Goal: Obtain resource: Obtain resource

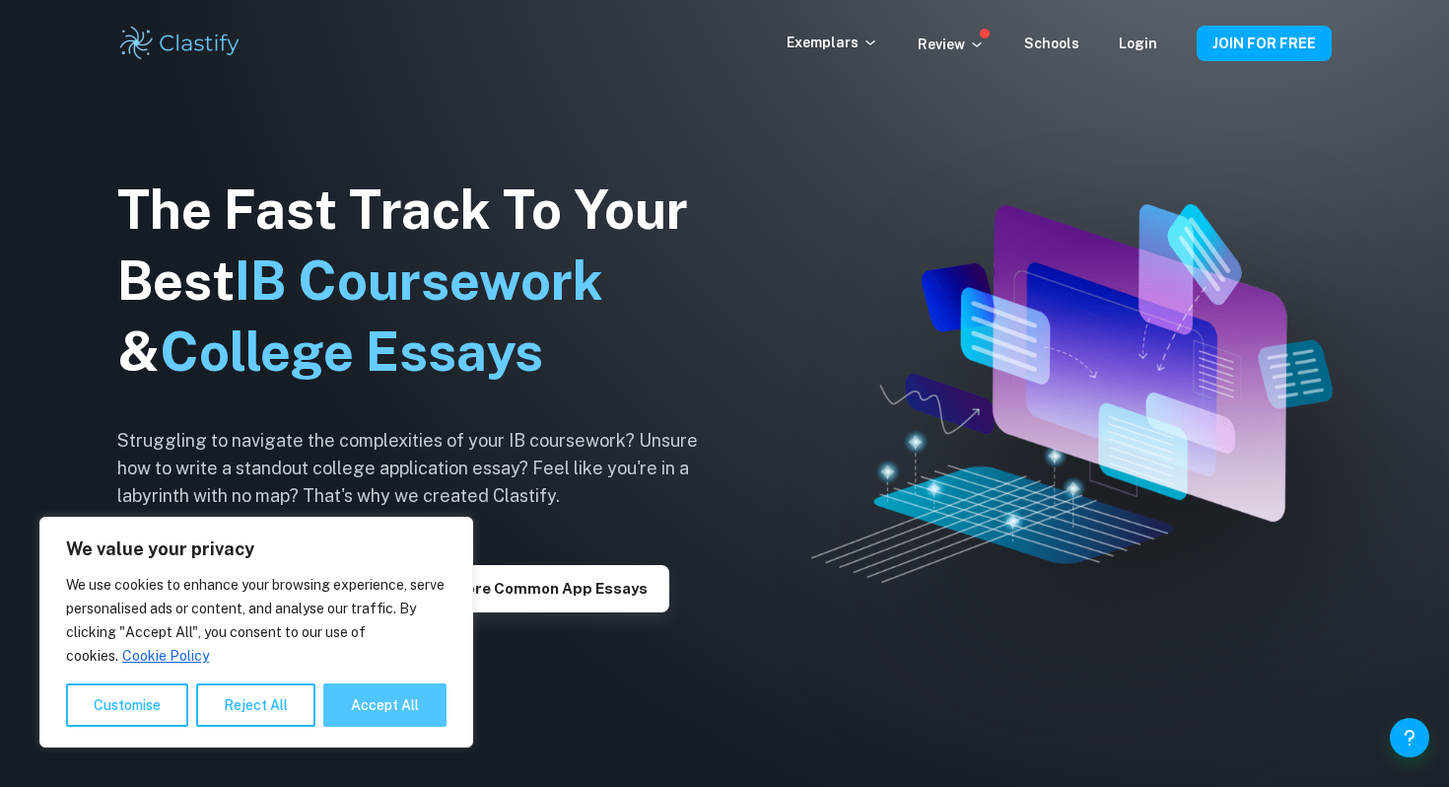
click at [355, 702] on button "Accept All" at bounding box center [384, 704] width 123 height 43
checkbox input "true"
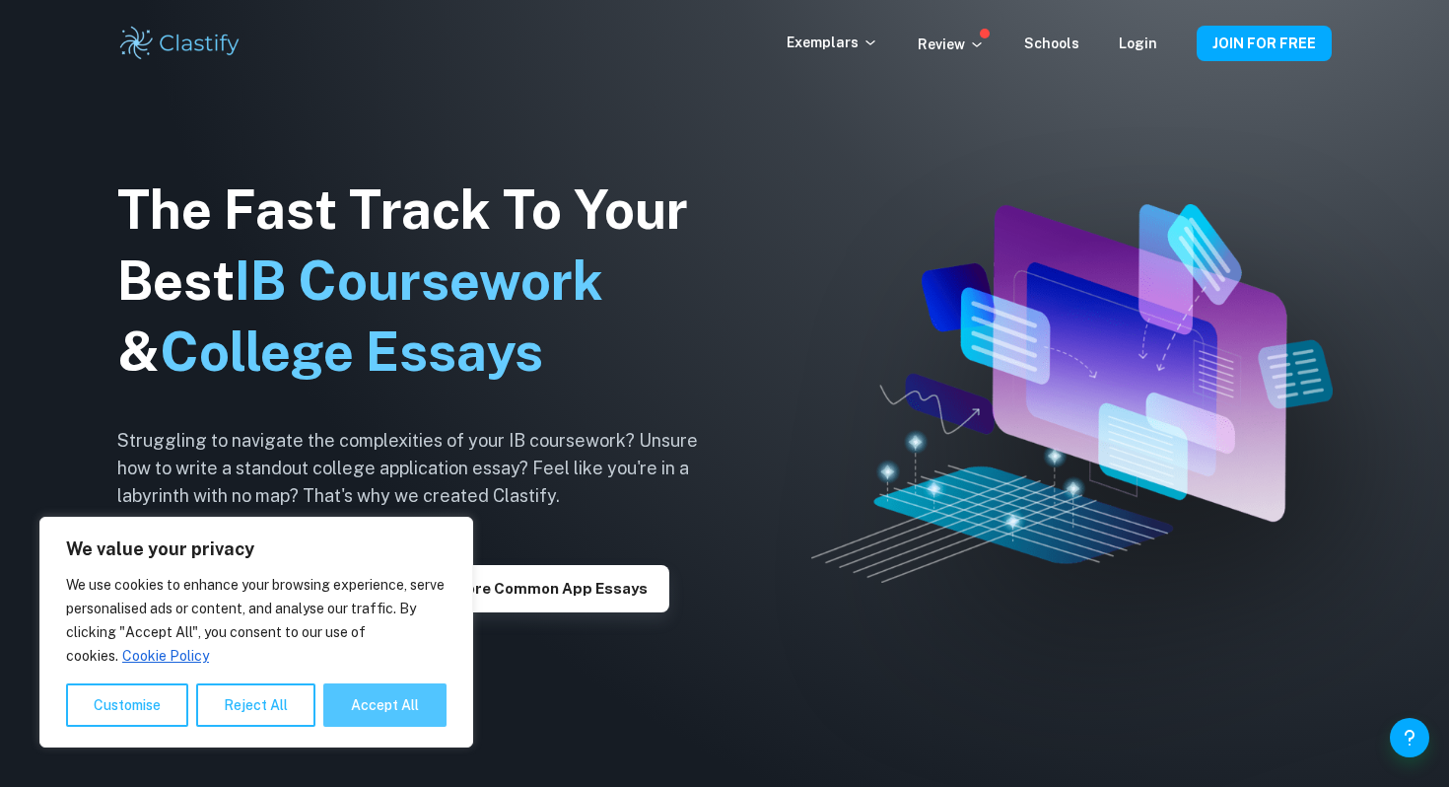
checkbox input "true"
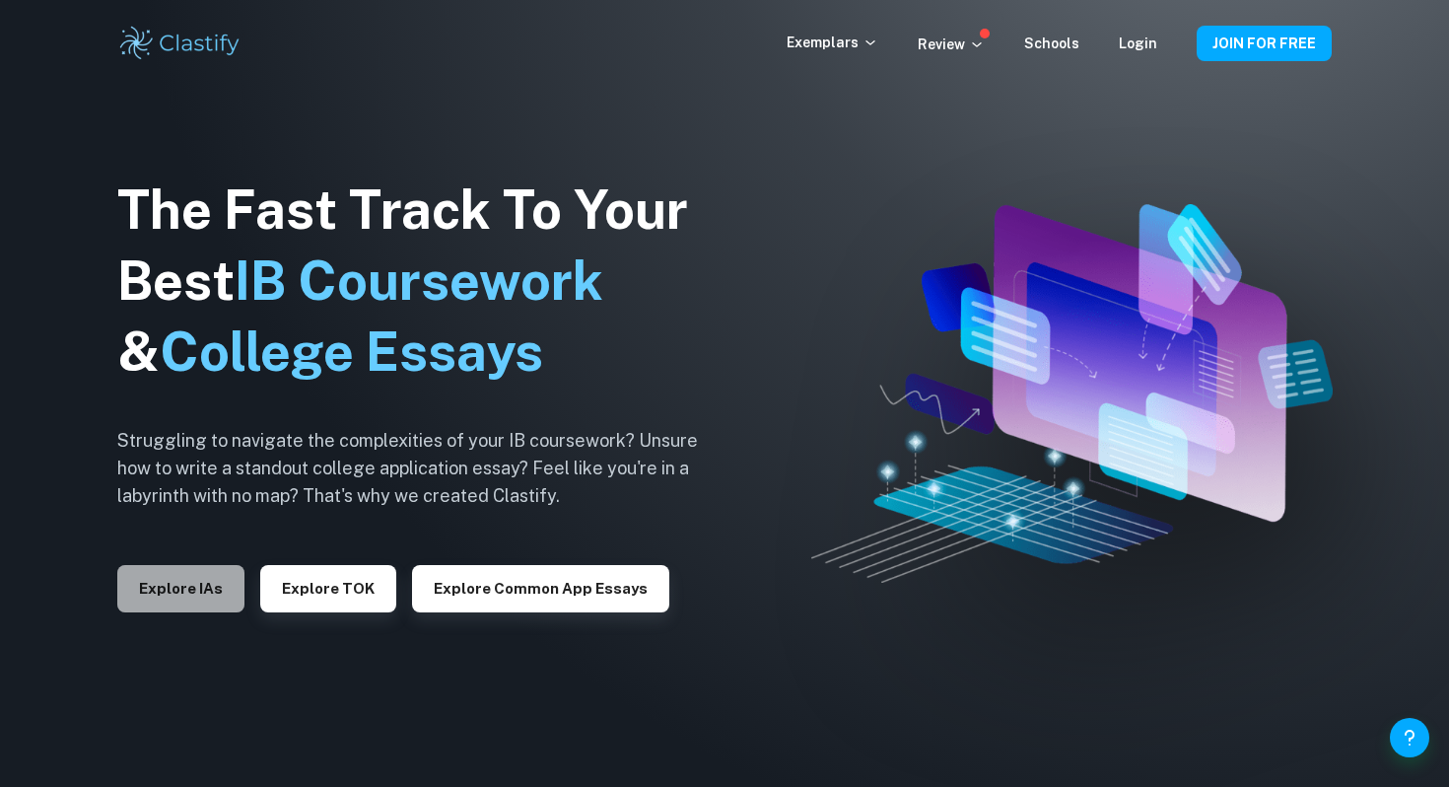
click at [196, 594] on button "Explore IAs" at bounding box center [180, 588] width 127 height 47
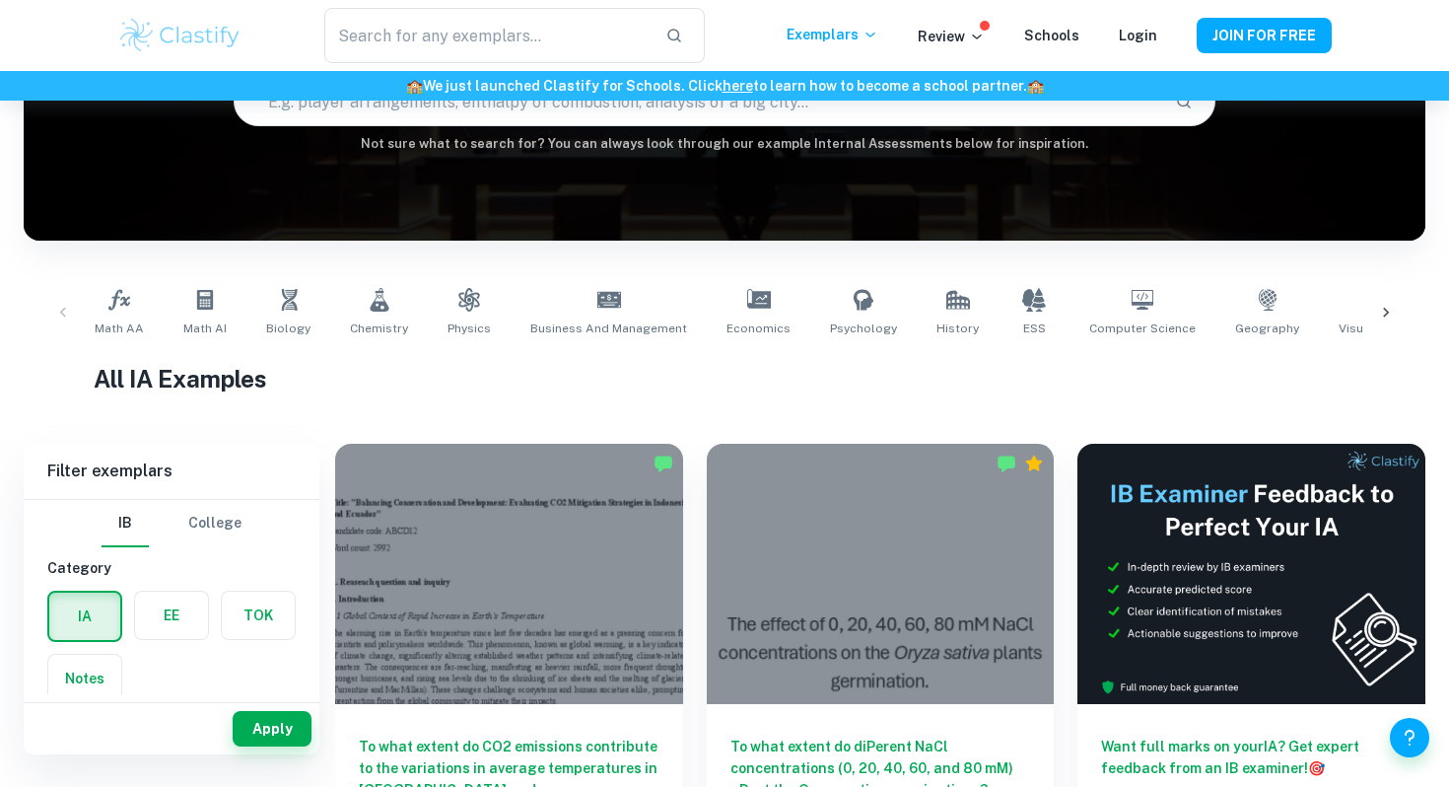
scroll to position [220, 0]
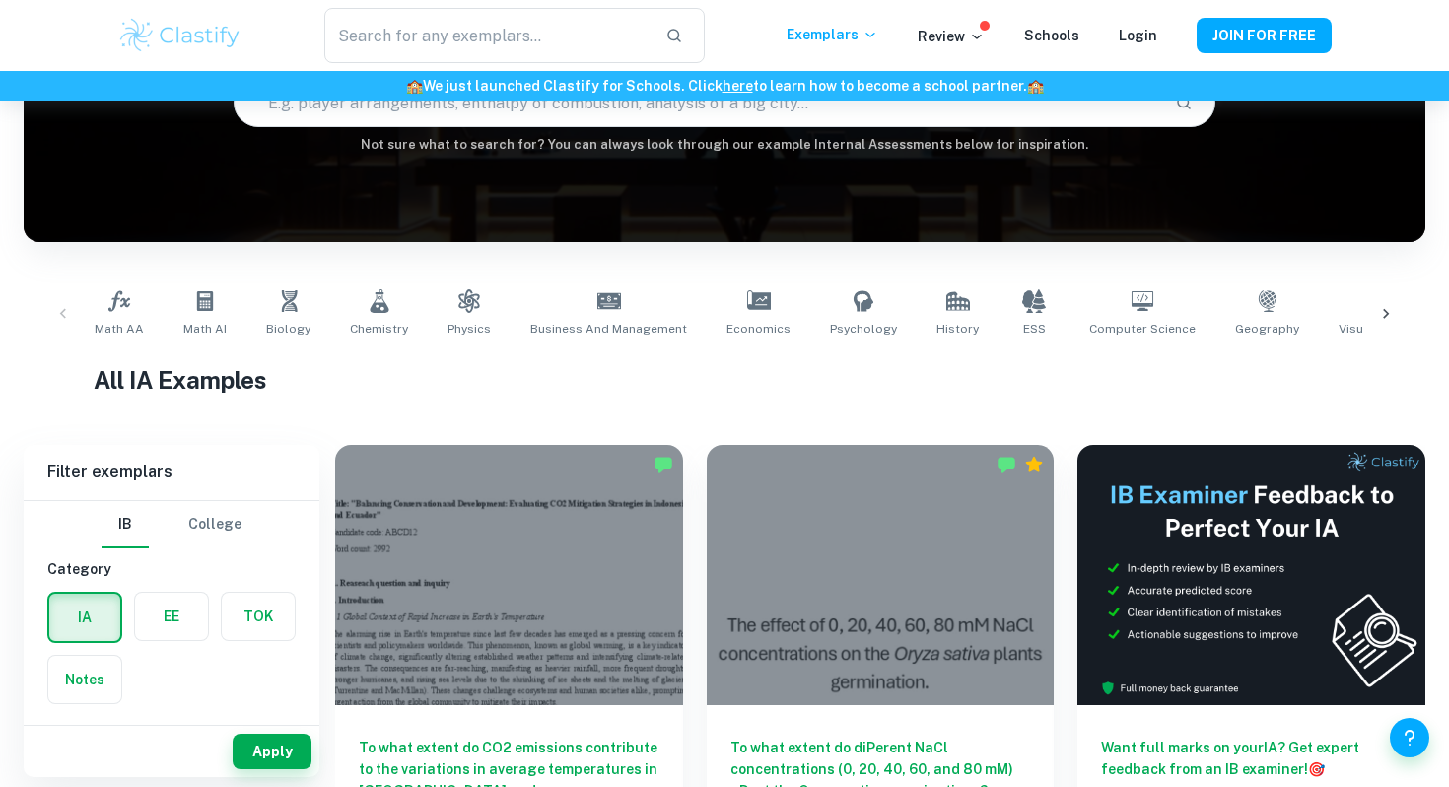
click at [780, 497] on div at bounding box center [881, 575] width 348 height 260
click at [552, 298] on link "Business and Management" at bounding box center [608, 313] width 172 height 65
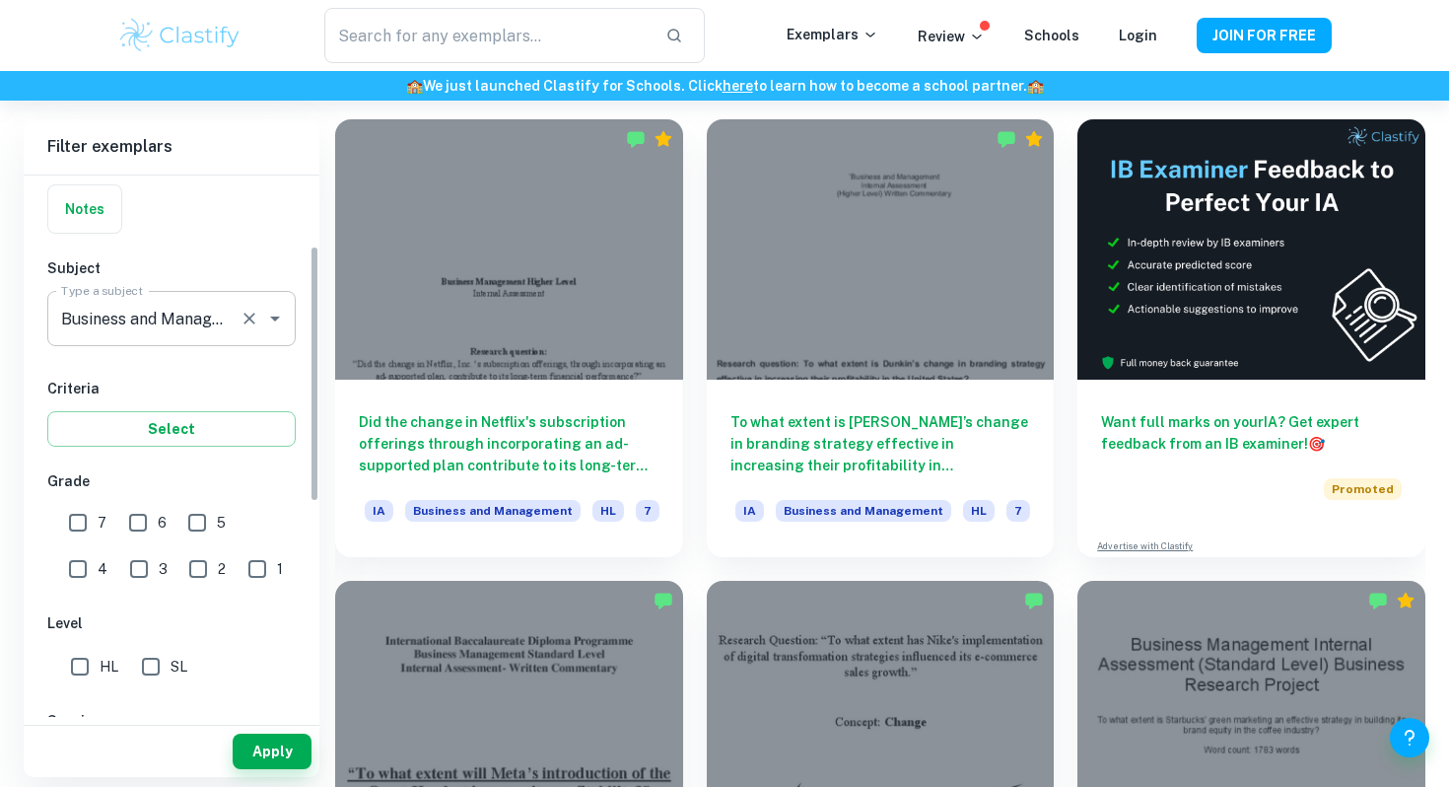
scroll to position [148, 0]
click at [89, 522] on input "7" at bounding box center [77, 519] width 39 height 39
checkbox input "true"
click at [134, 519] on input "6" at bounding box center [137, 519] width 39 height 39
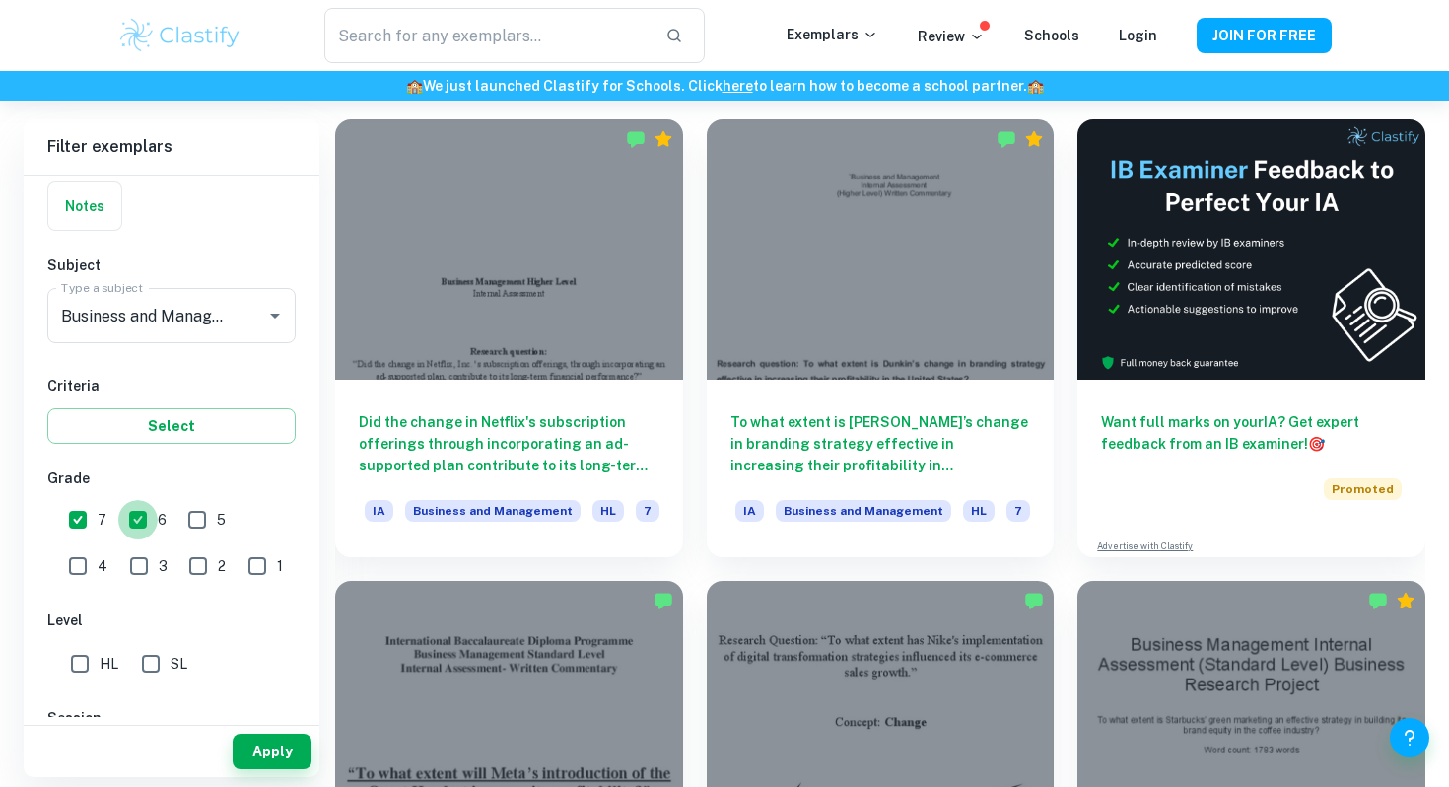
checkbox input "false"
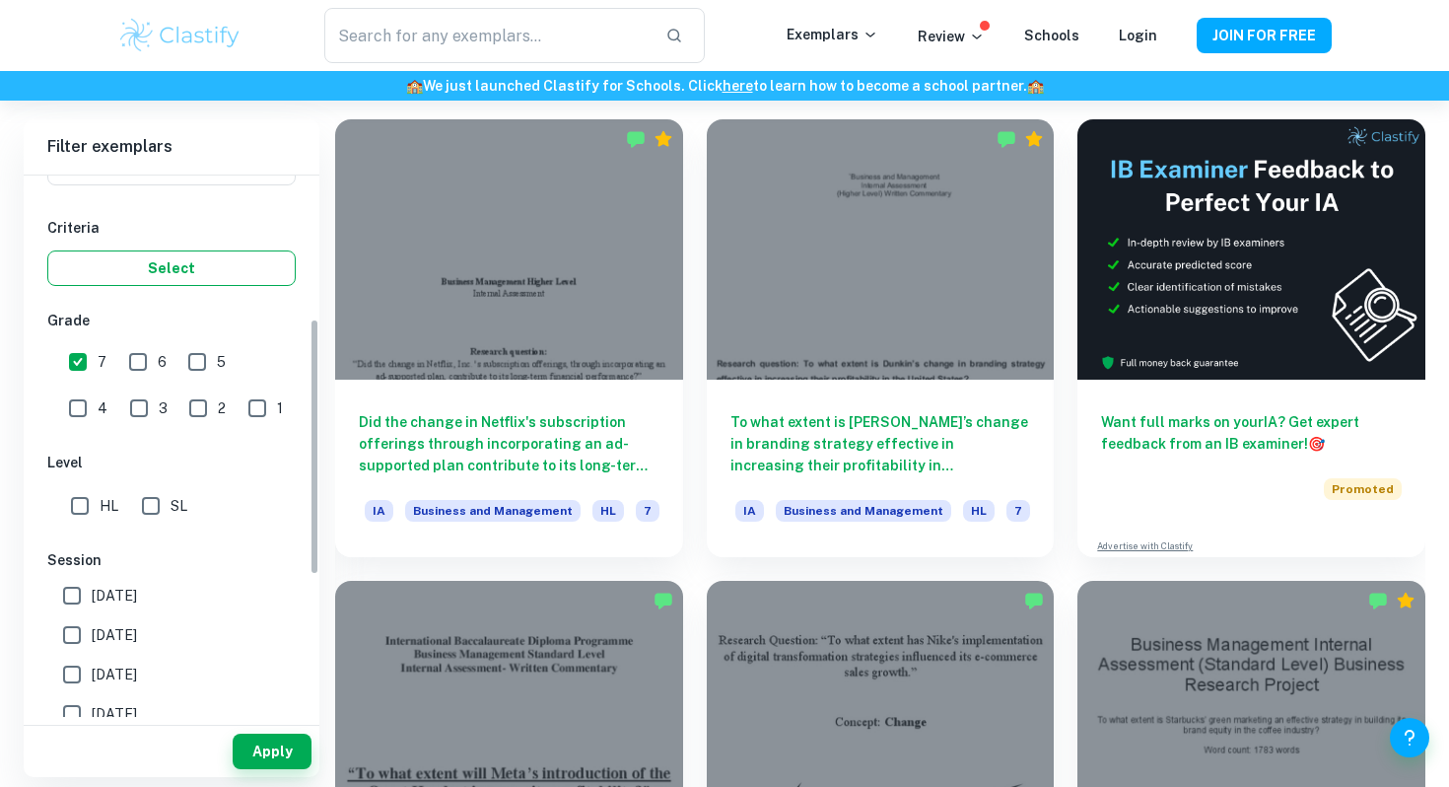
scroll to position [307, 0]
click at [90, 507] on input "HL" at bounding box center [79, 504] width 39 height 39
checkbox input "true"
click at [154, 507] on input "SL" at bounding box center [150, 504] width 39 height 39
checkbox input "true"
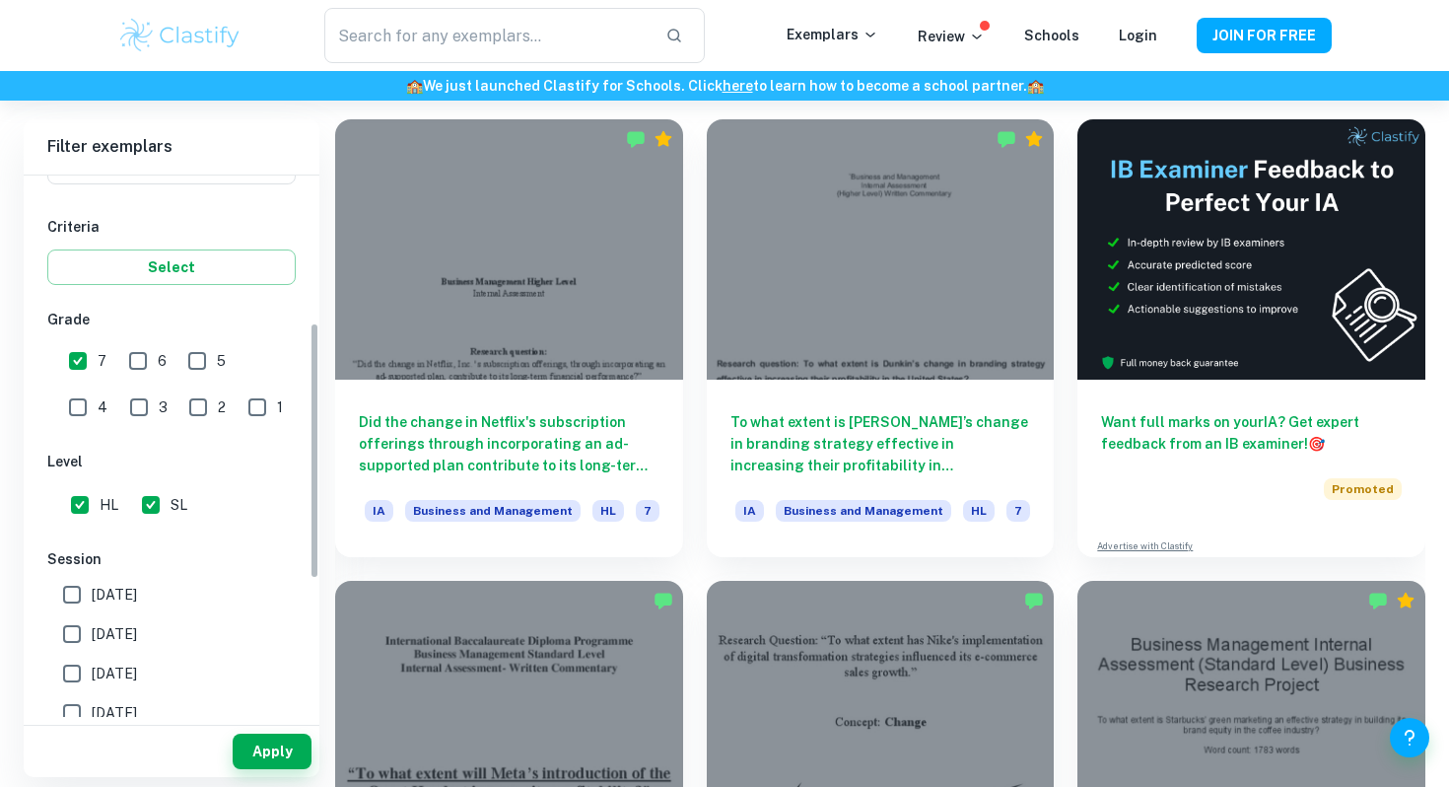
scroll to position [427, 0]
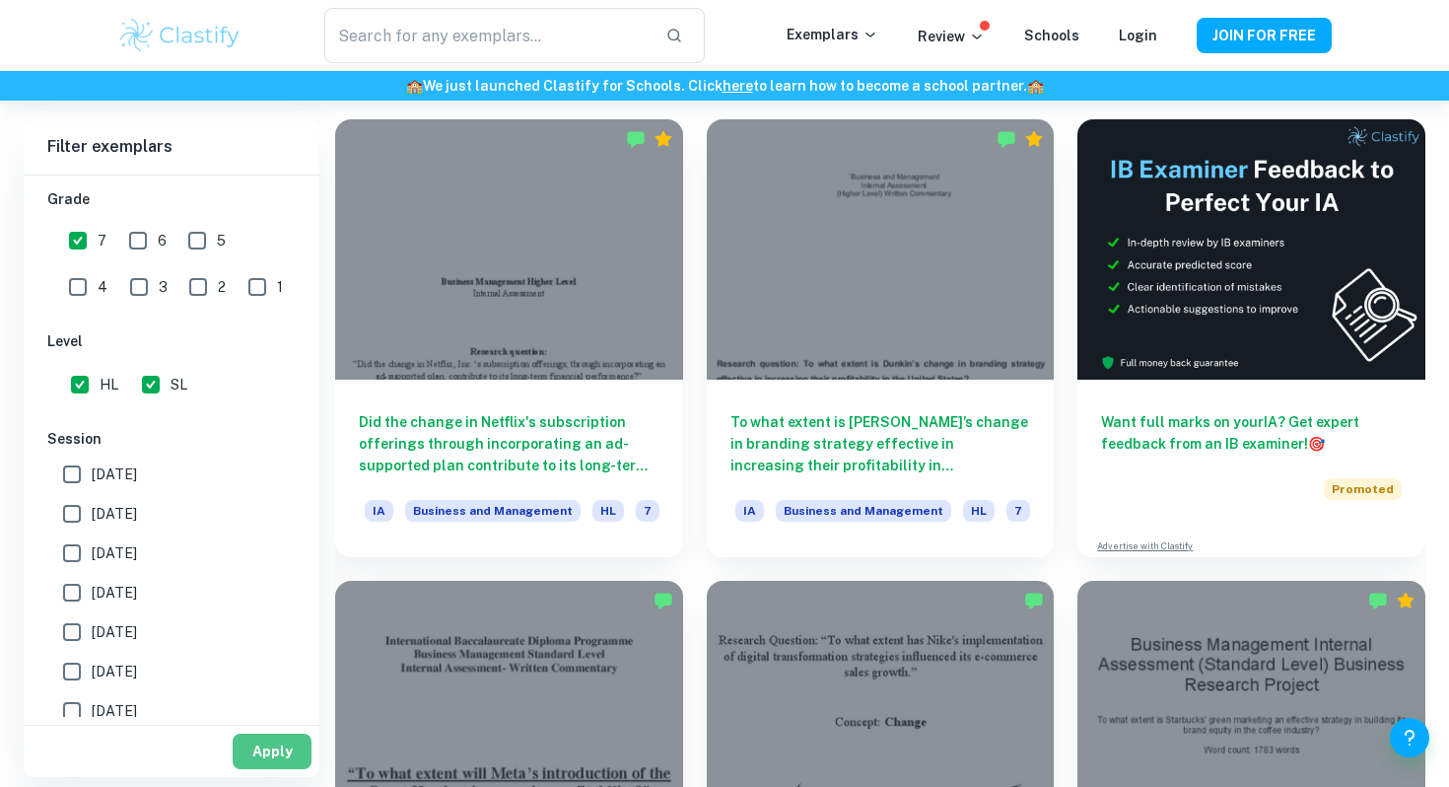
click at [273, 750] on button "Apply" at bounding box center [272, 750] width 79 height 35
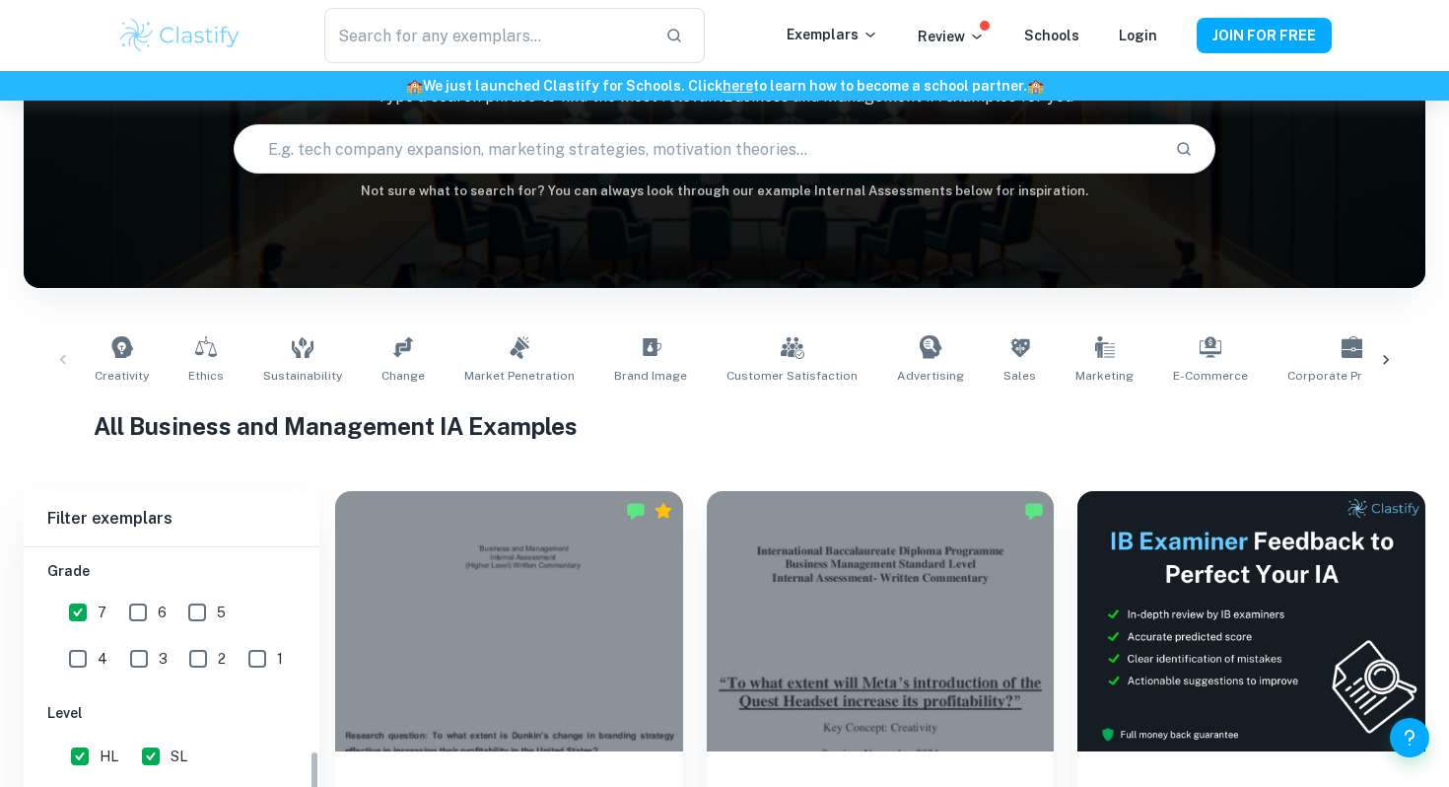
scroll to position [545, 0]
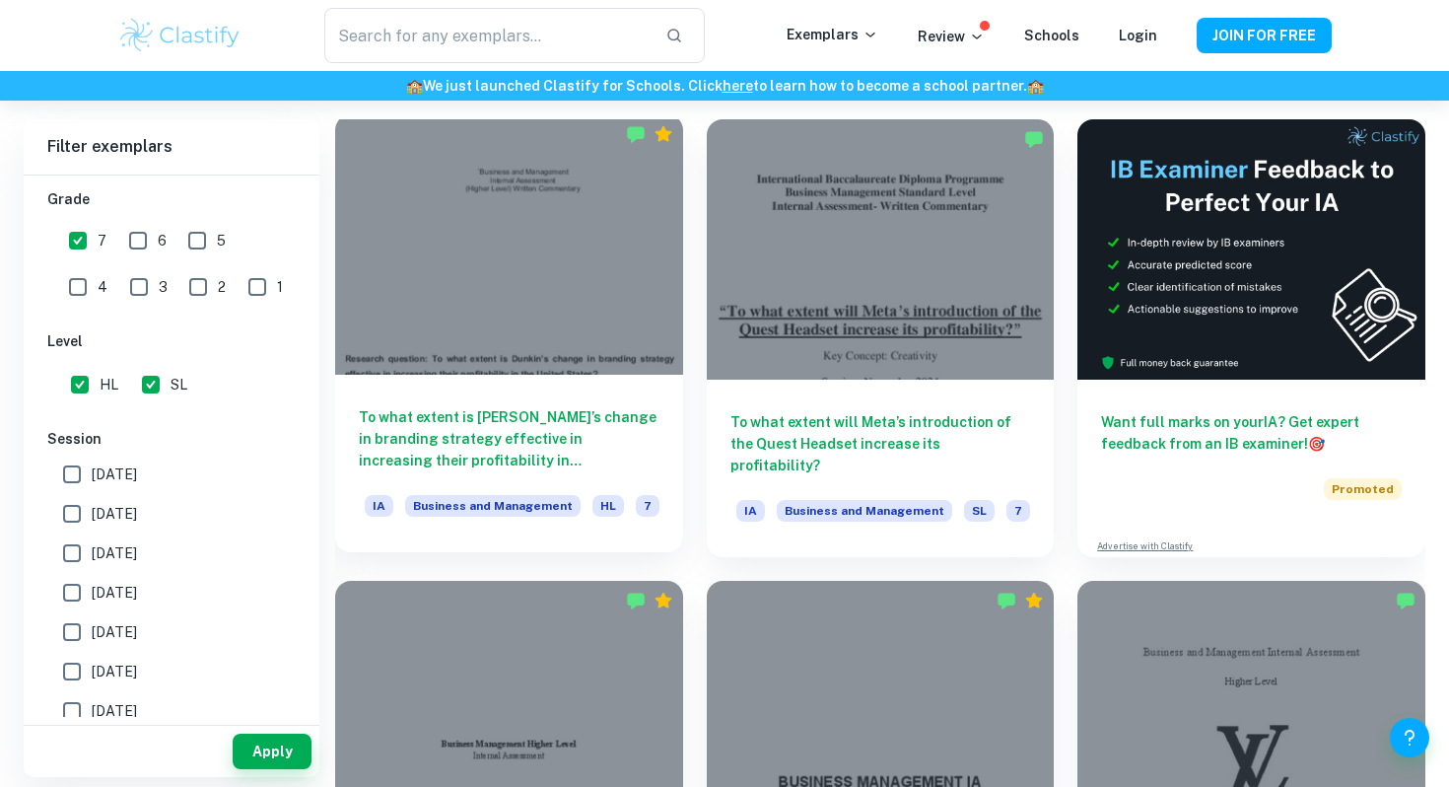
click at [601, 430] on h6 "To what extent is [PERSON_NAME]’s change in branding strategy effective in incr…" at bounding box center [509, 438] width 301 height 65
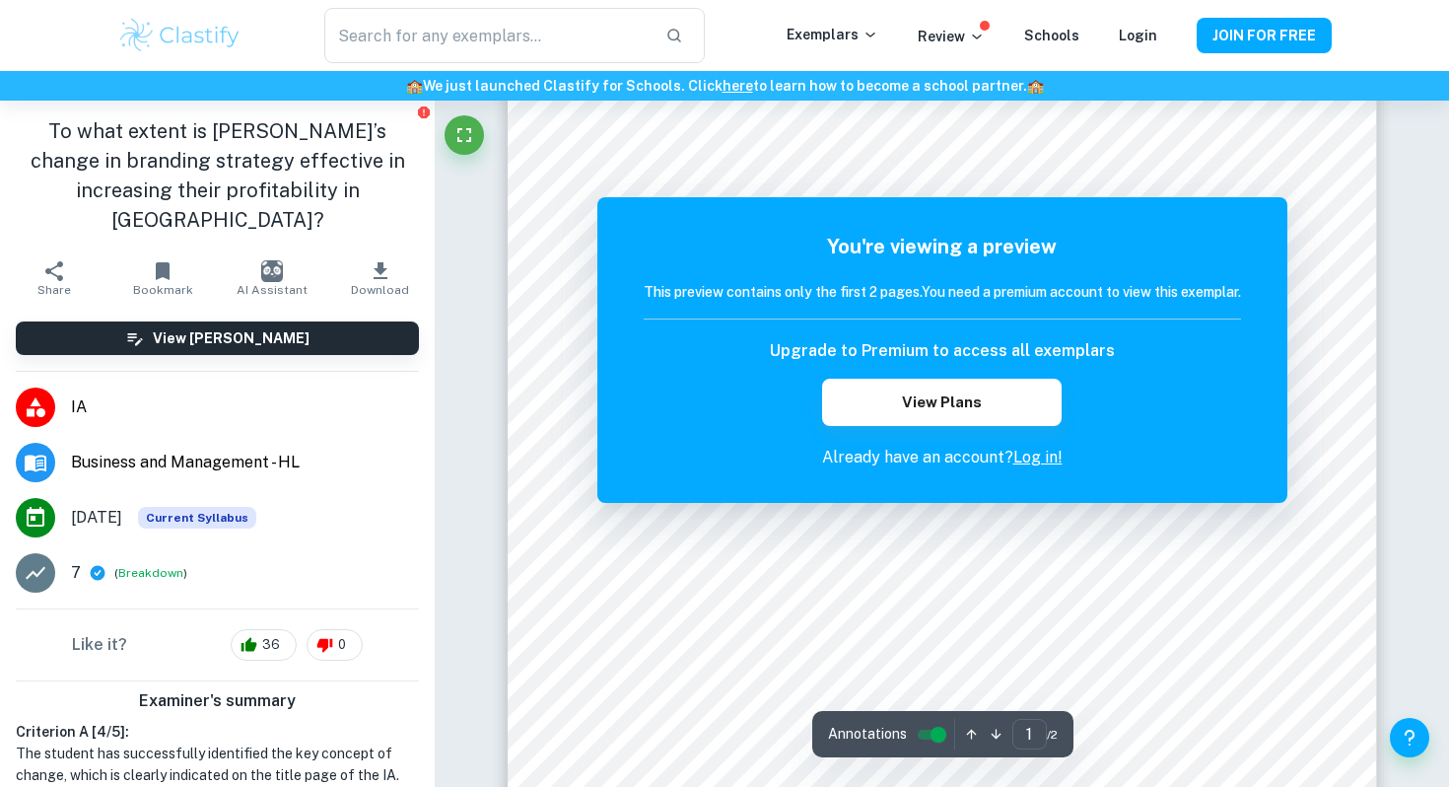
scroll to position [171, 0]
click at [928, 403] on button "View Plans" at bounding box center [941, 401] width 239 height 47
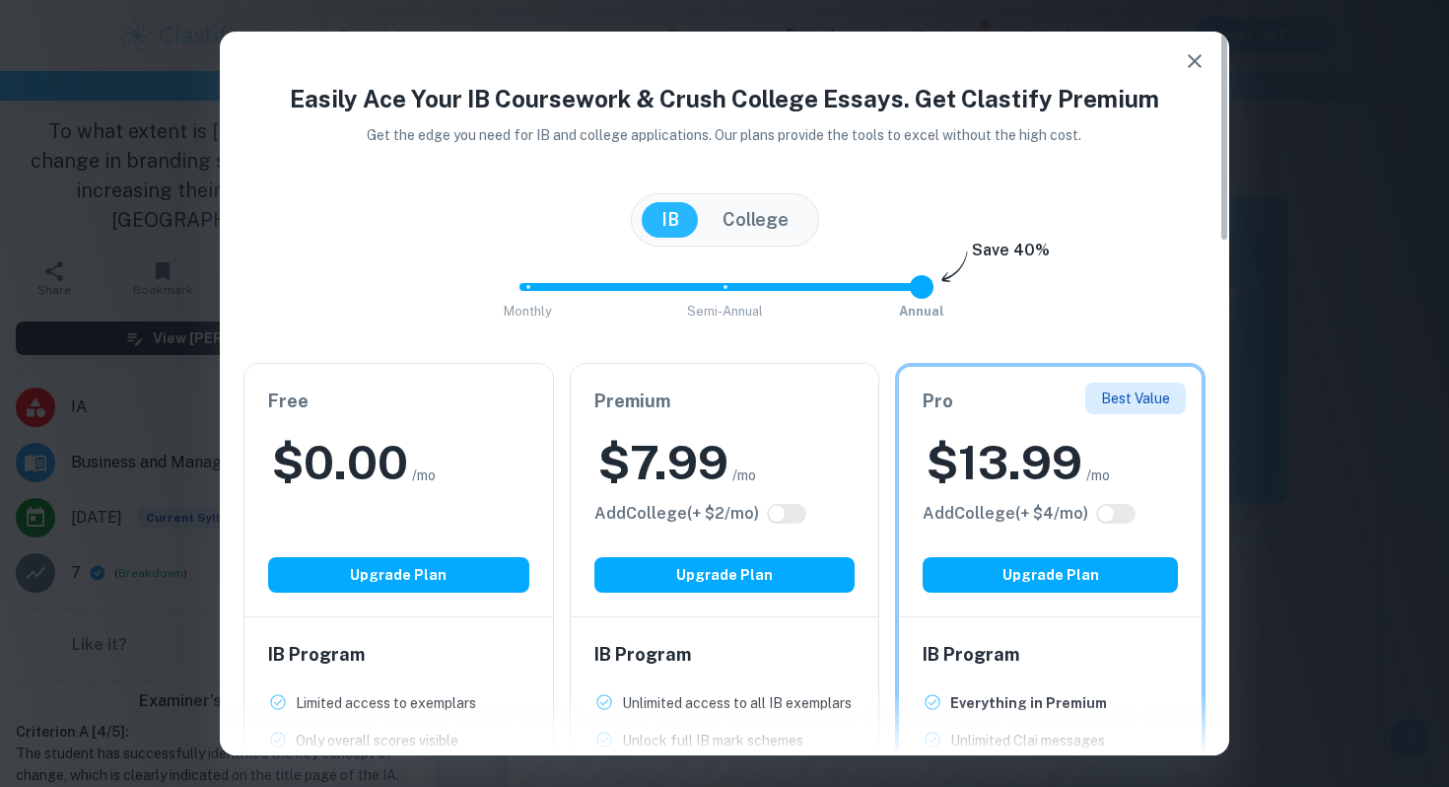
click at [1192, 54] on icon "button" at bounding box center [1195, 61] width 24 height 24
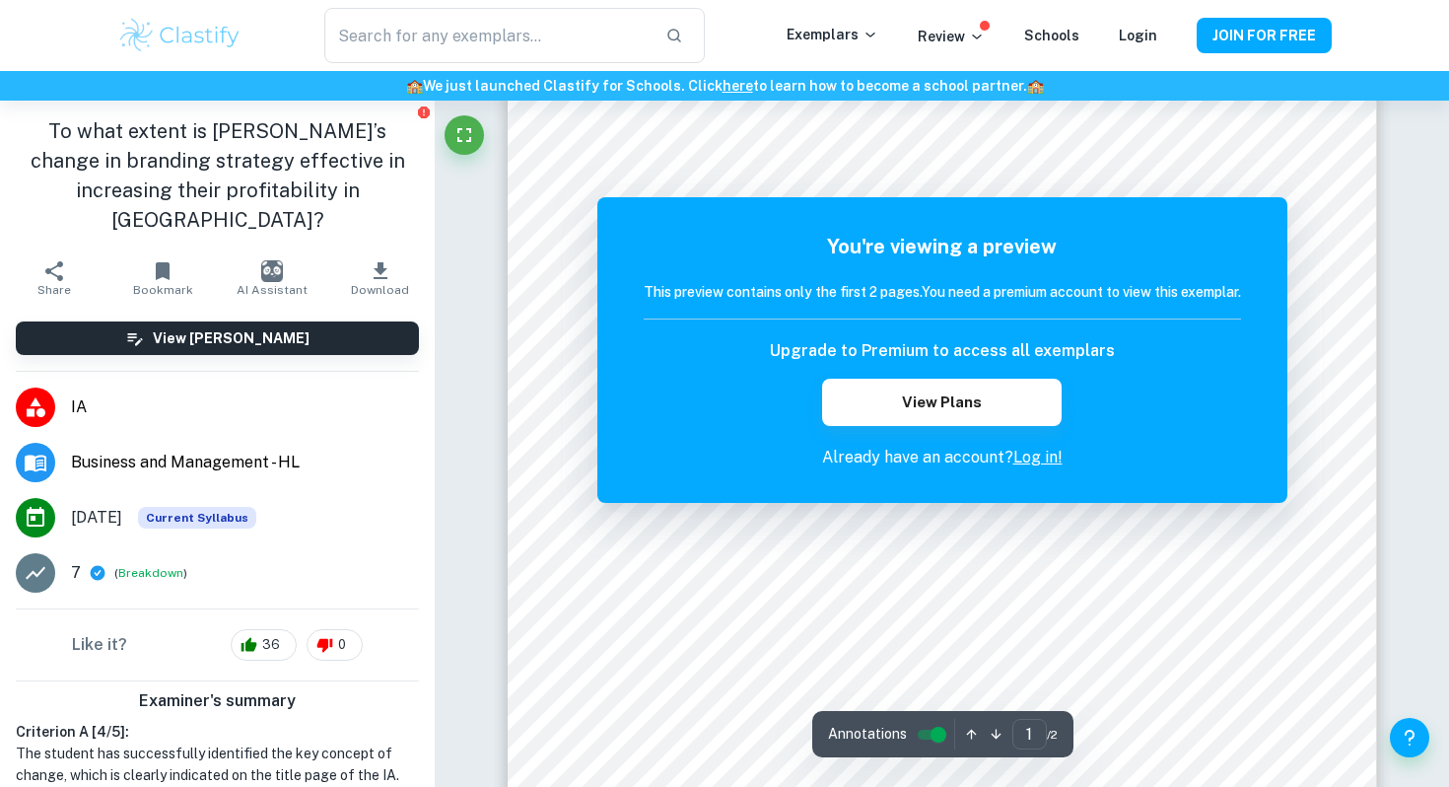
click at [1014, 479] on div "You're viewing a preview This preview contains only the first 2 pages. You need…" at bounding box center [942, 350] width 690 height 306
click at [1031, 459] on link "Log in!" at bounding box center [1037, 456] width 49 height 19
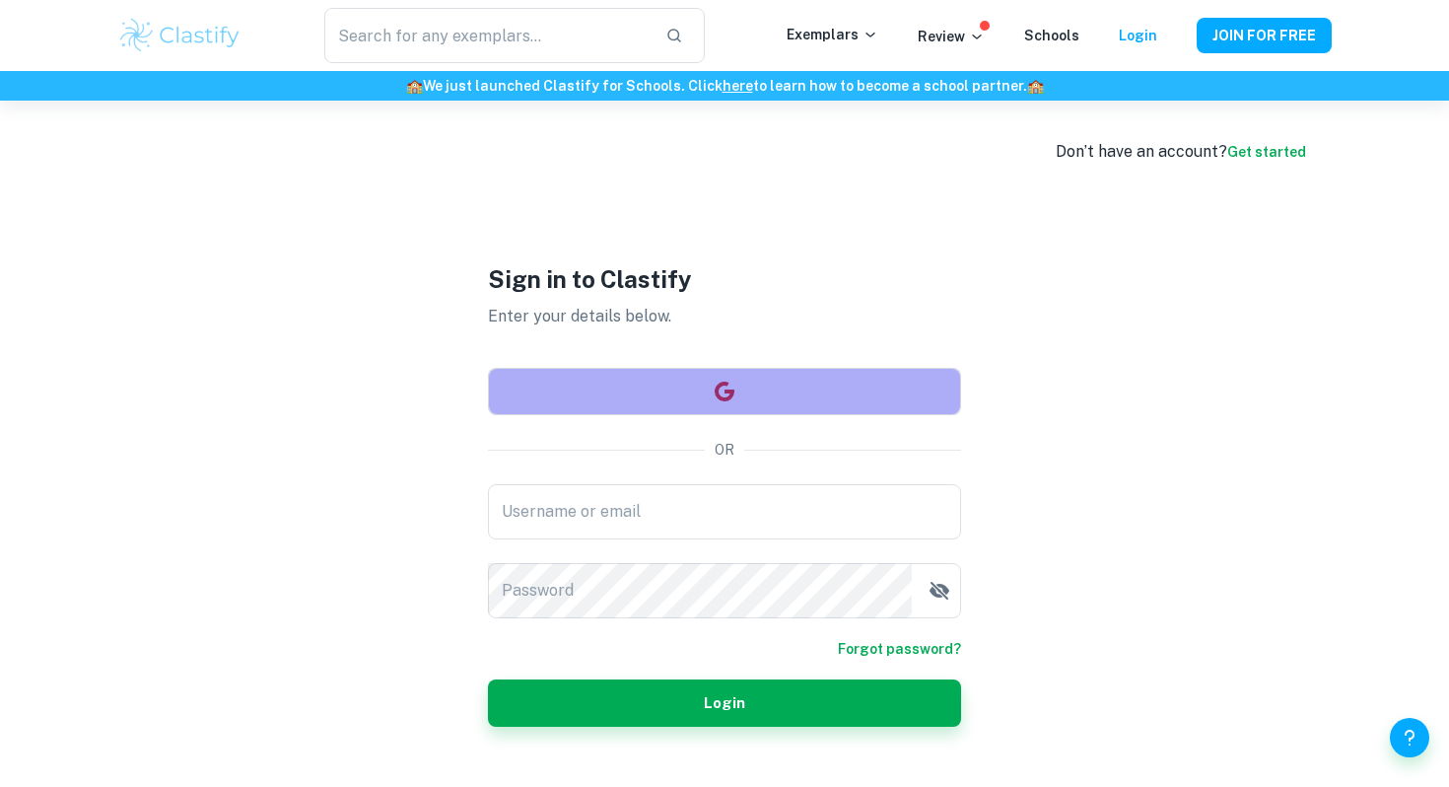
click at [825, 384] on button "button" at bounding box center [724, 391] width 473 height 47
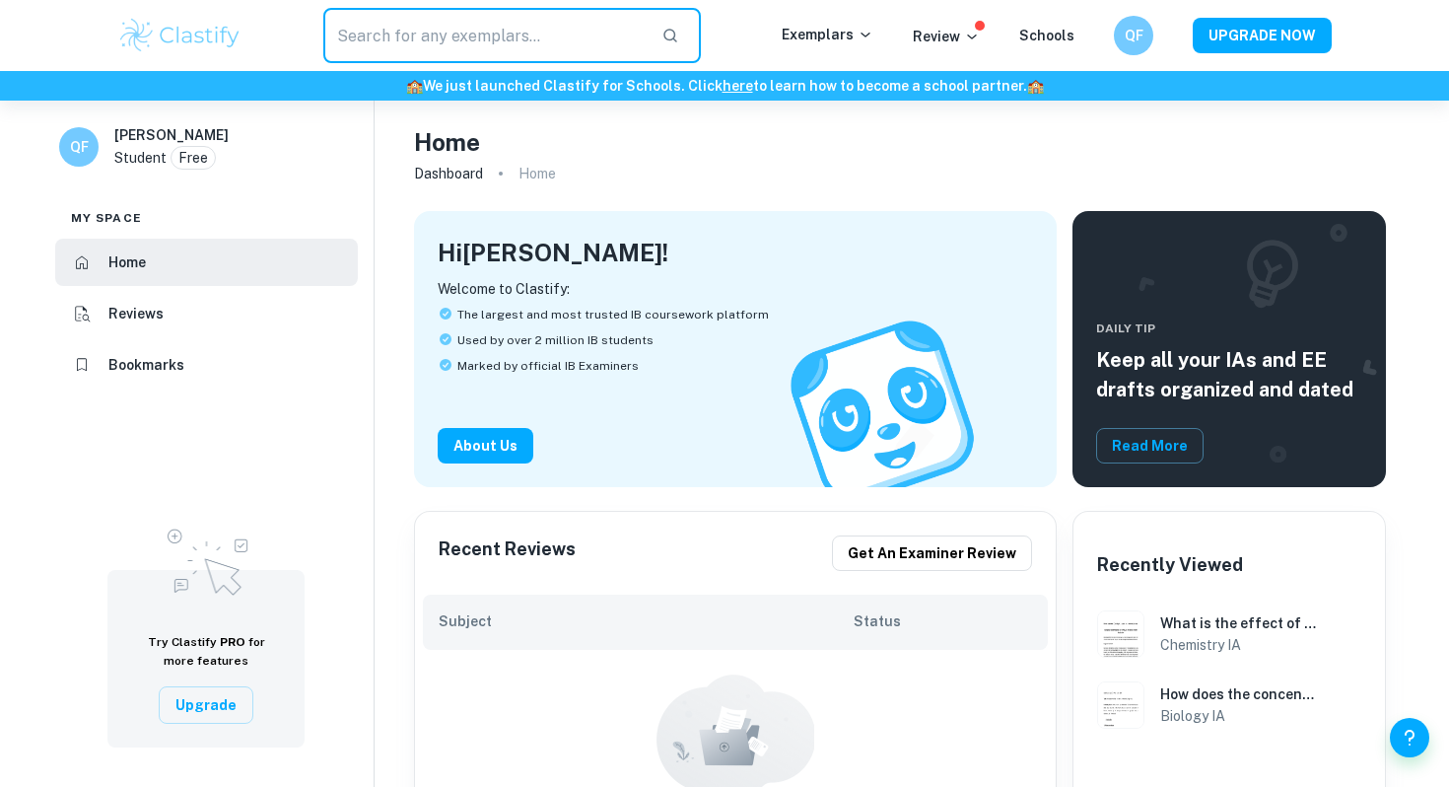
click at [547, 19] on input "text" at bounding box center [484, 35] width 322 height 55
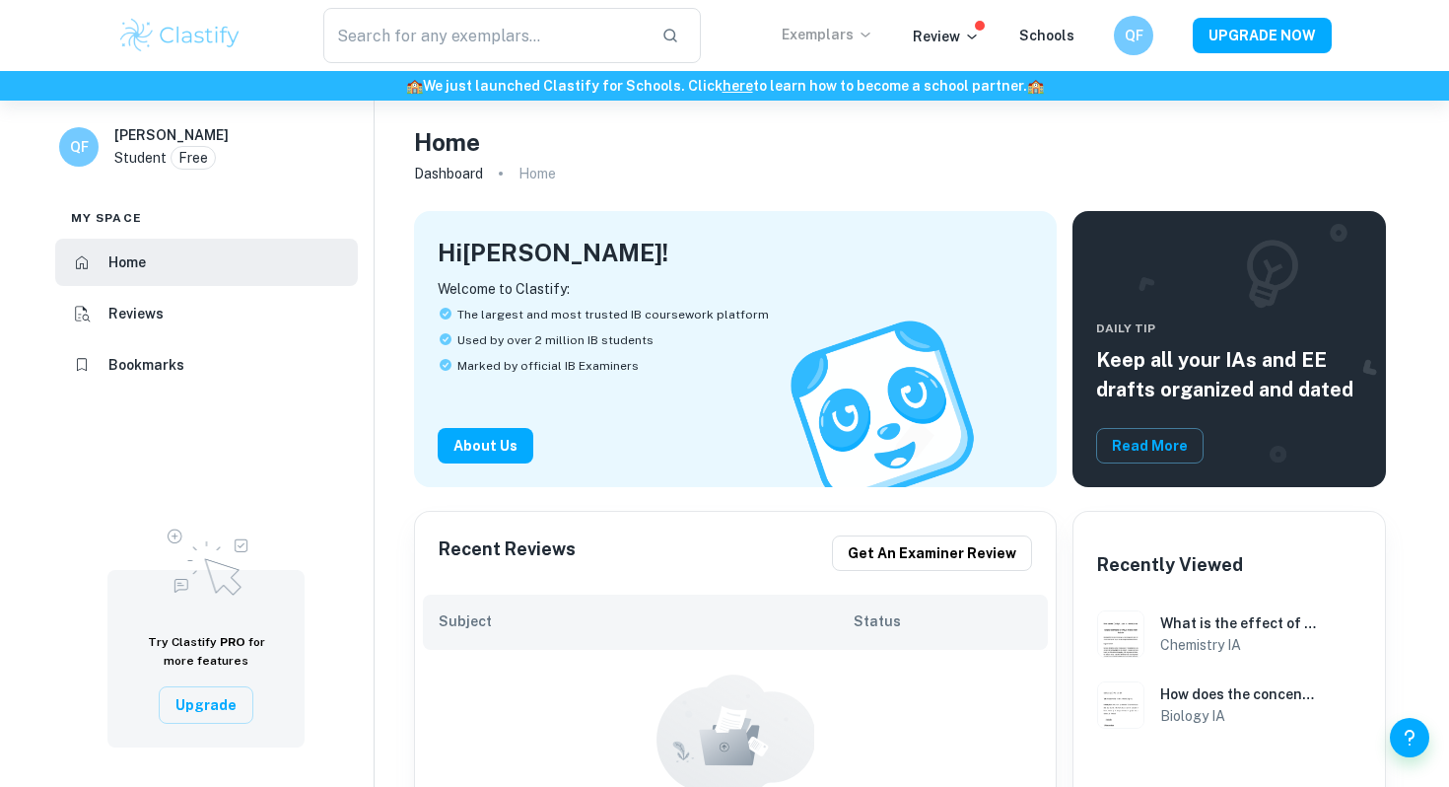
click at [831, 34] on p "Exemplars" at bounding box center [828, 35] width 92 height 22
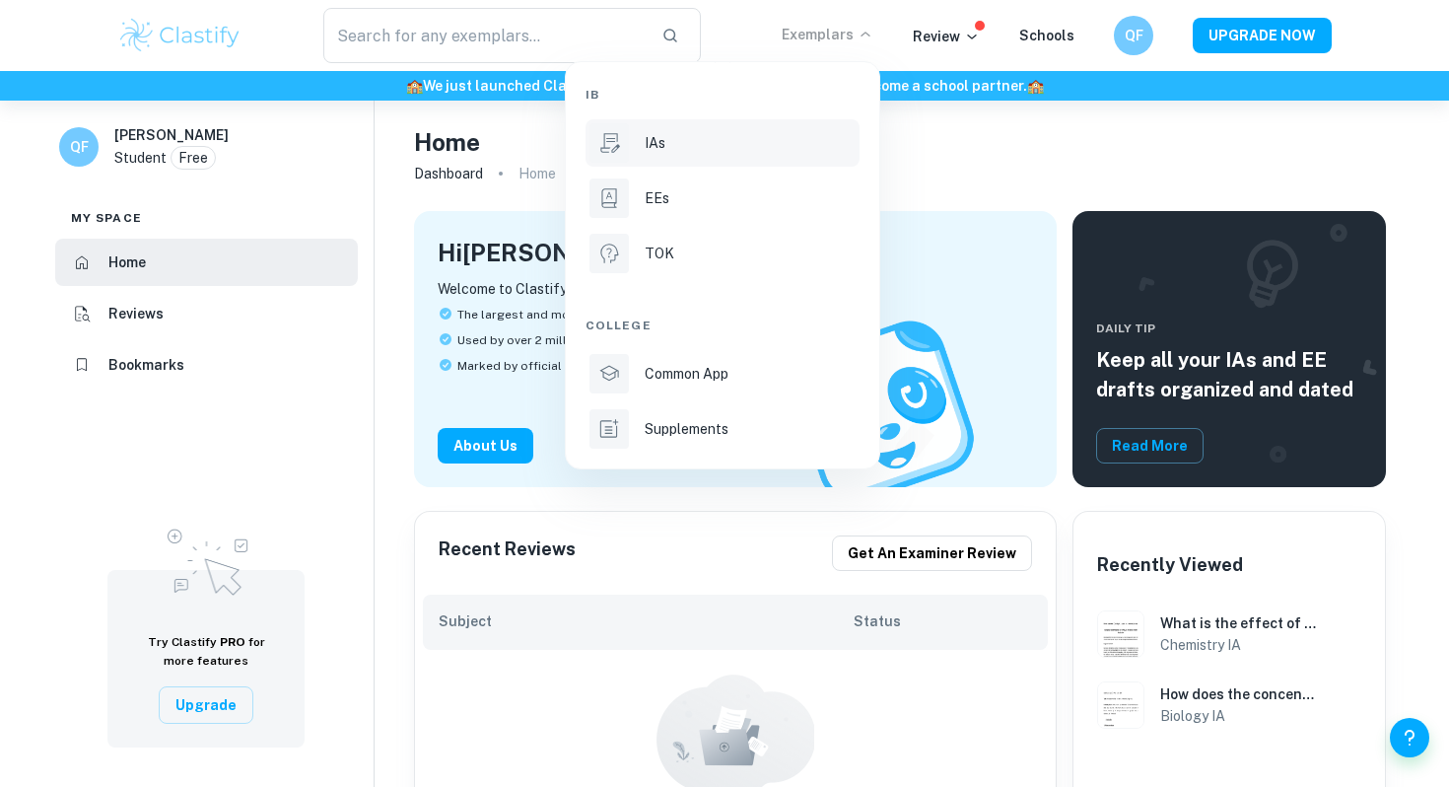
click at [674, 160] on li "IAs" at bounding box center [722, 142] width 274 height 47
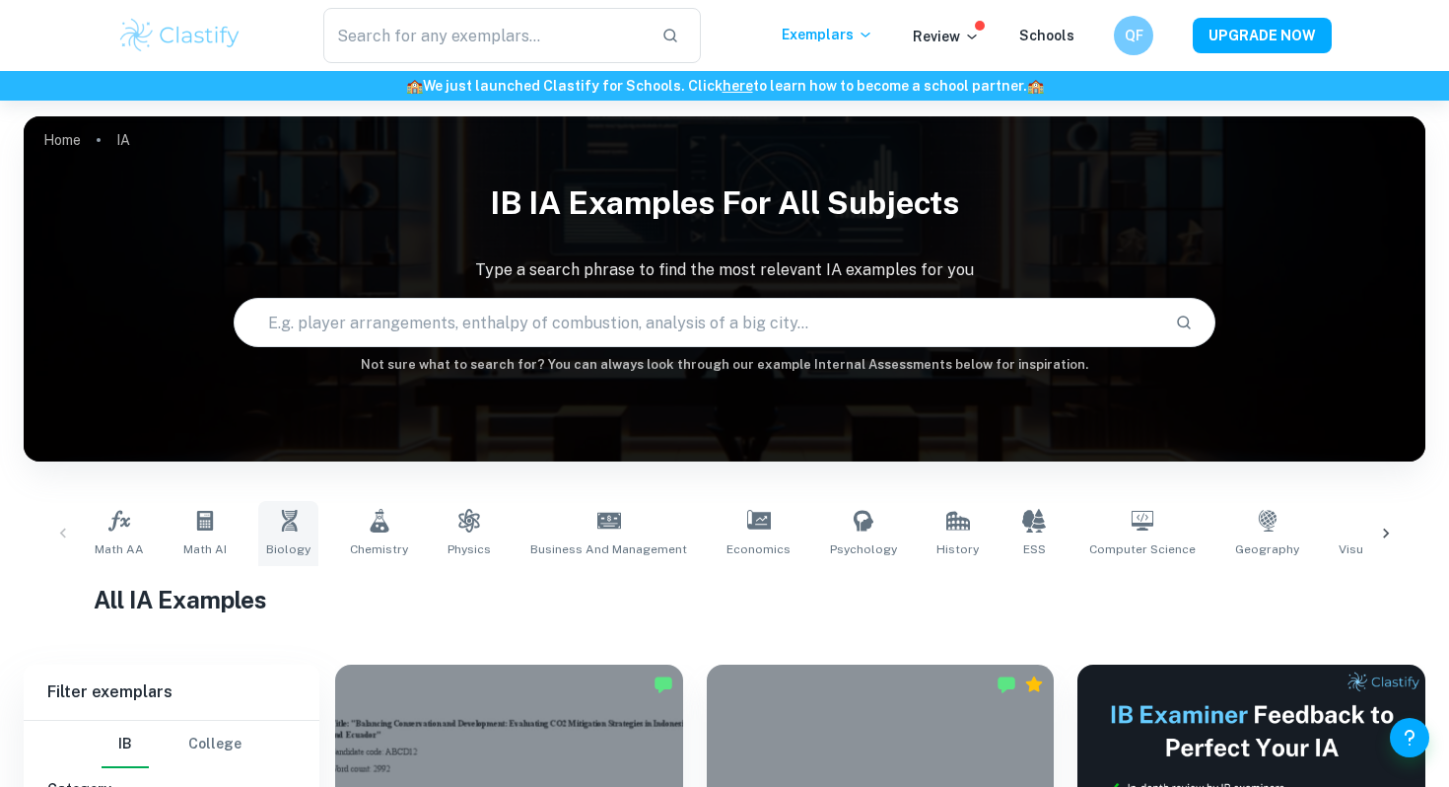
scroll to position [111, 0]
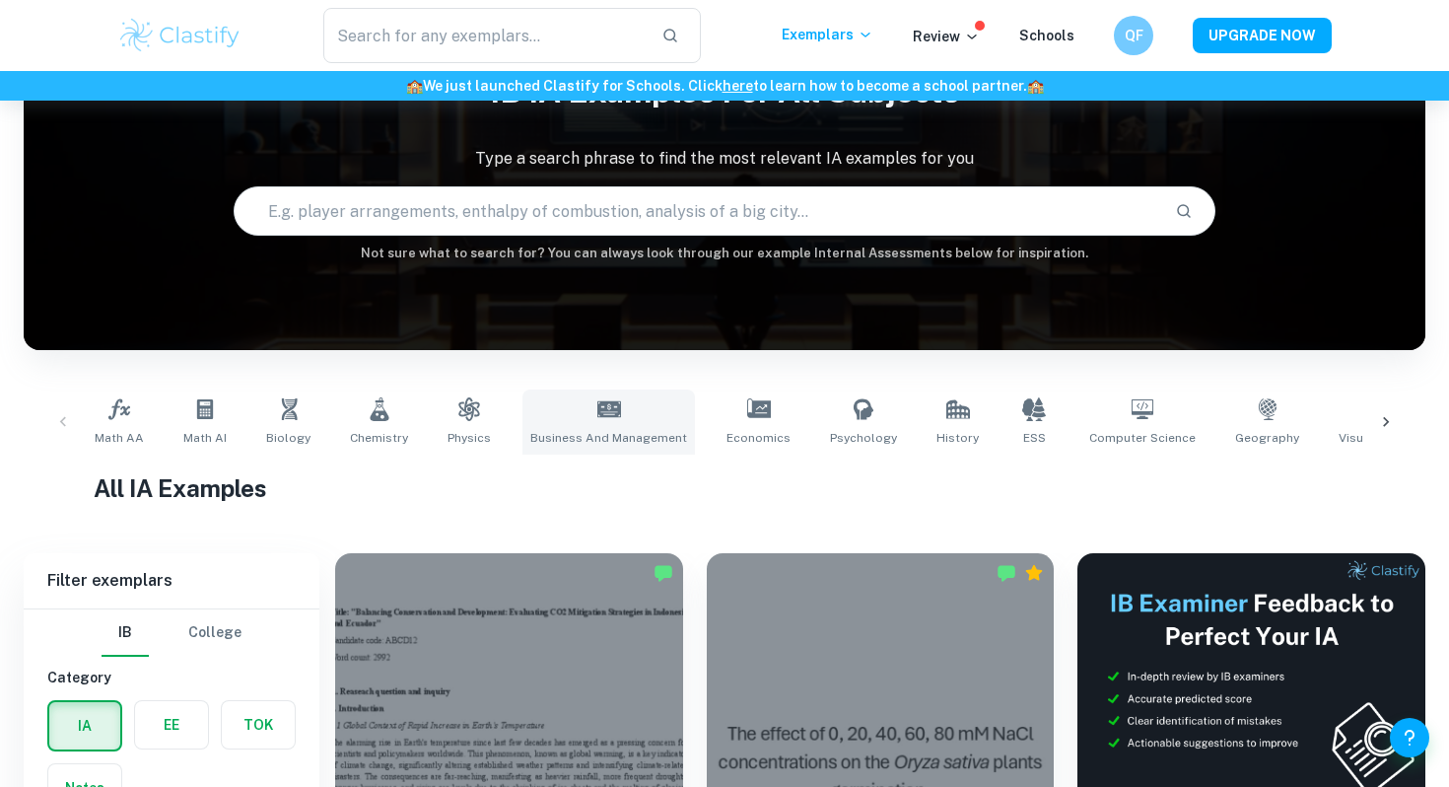
click at [623, 415] on link "Business and Management" at bounding box center [608, 421] width 172 height 65
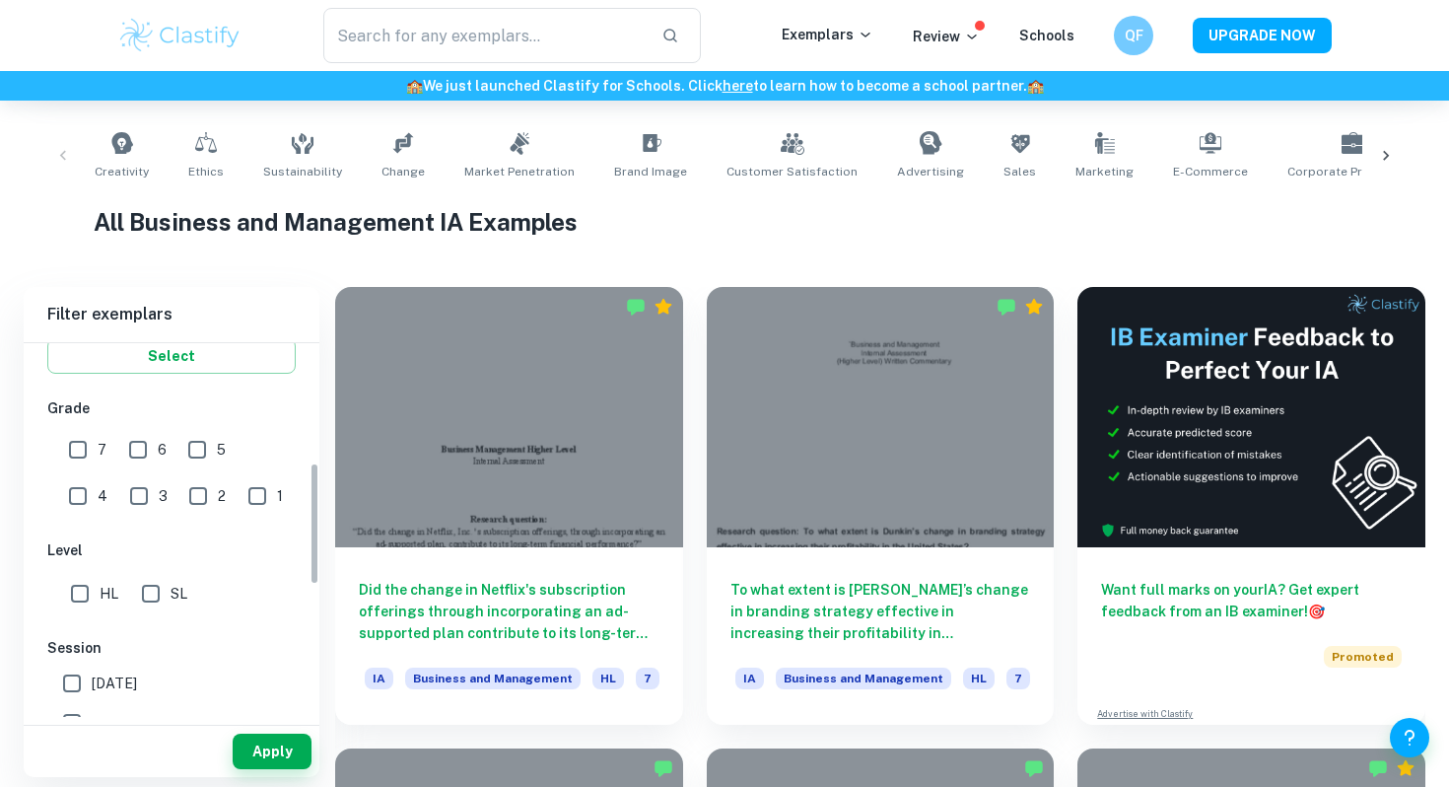
scroll to position [366, 0]
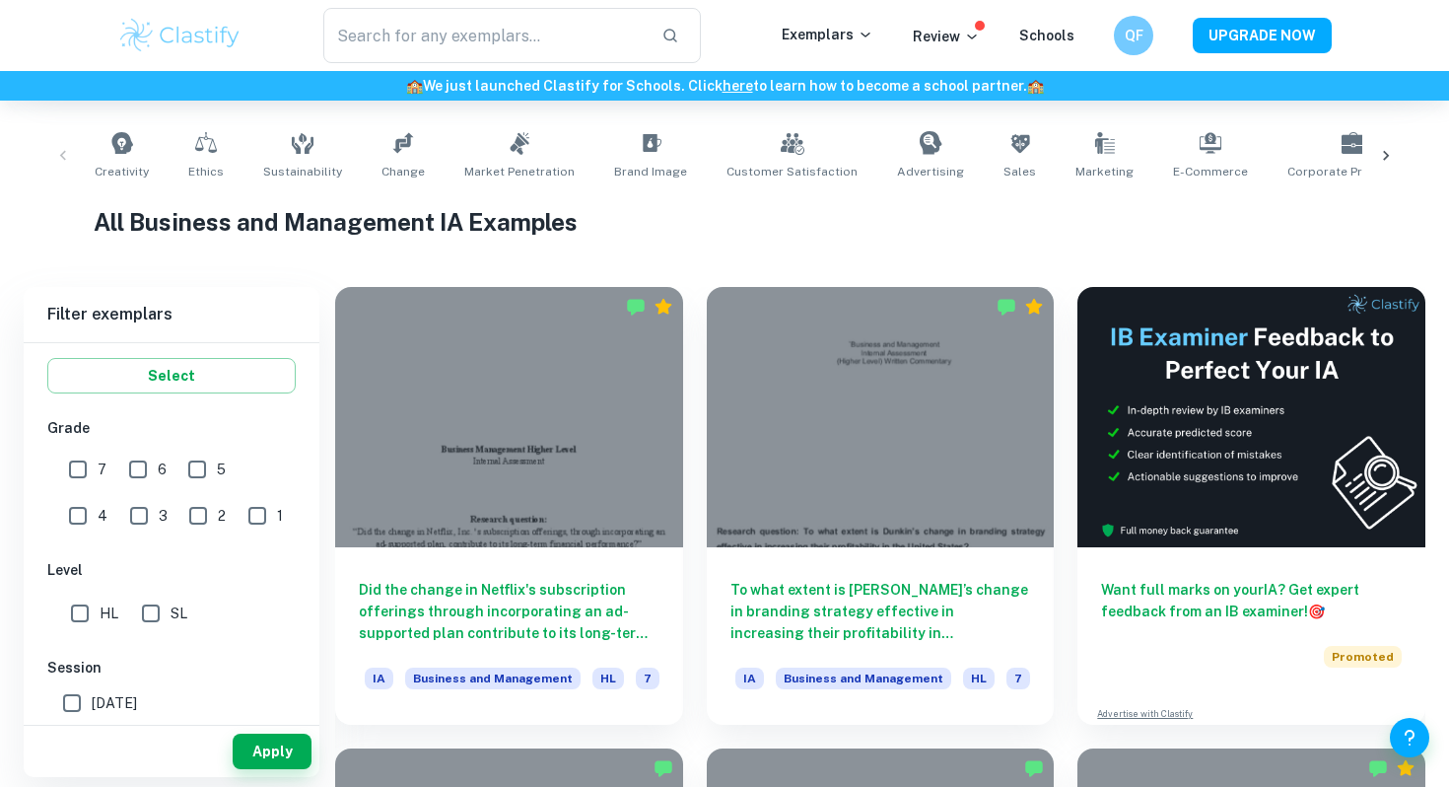
click at [83, 466] on input "7" at bounding box center [77, 468] width 39 height 39
checkbox input "true"
click at [292, 754] on button "Apply" at bounding box center [272, 750] width 79 height 35
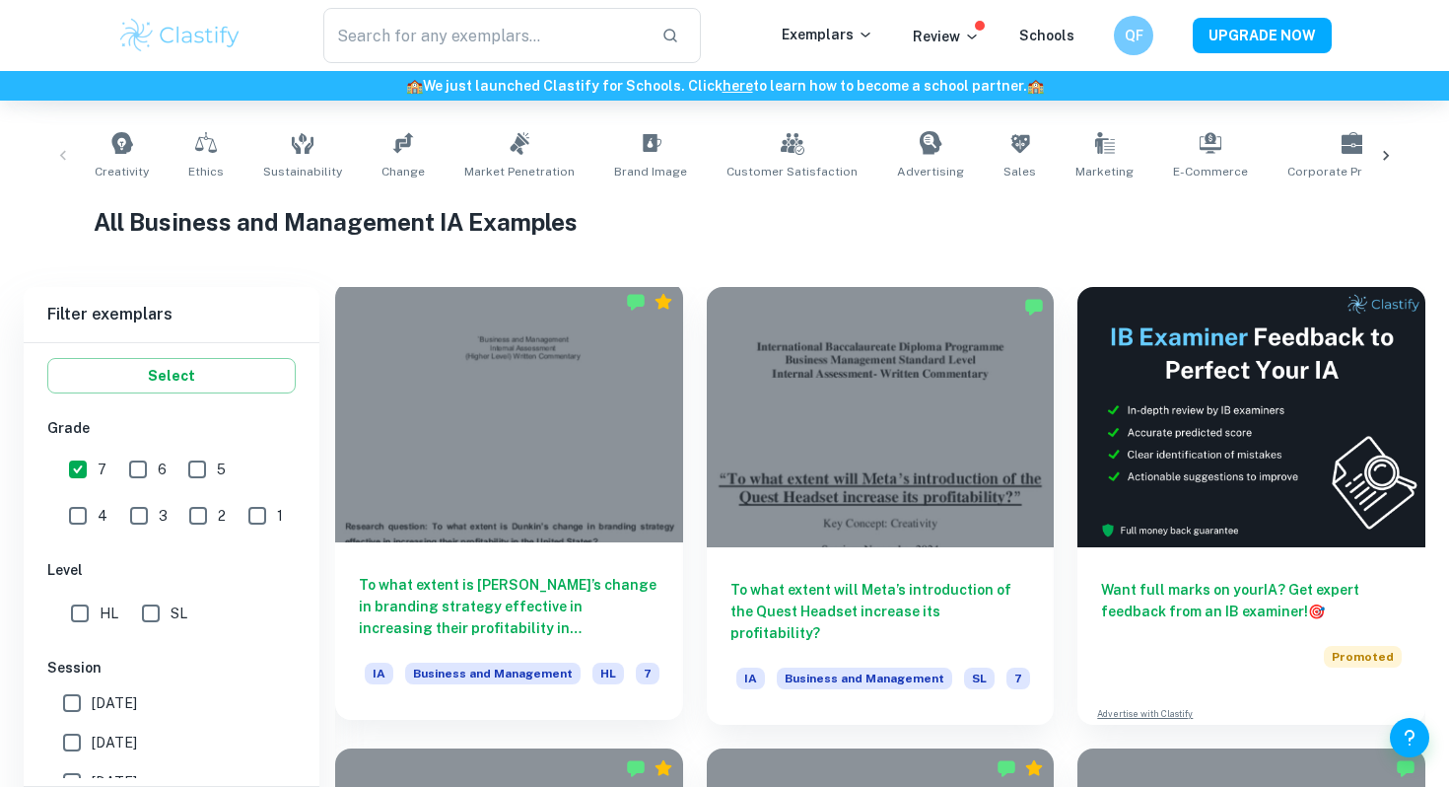
scroll to position [462, 0]
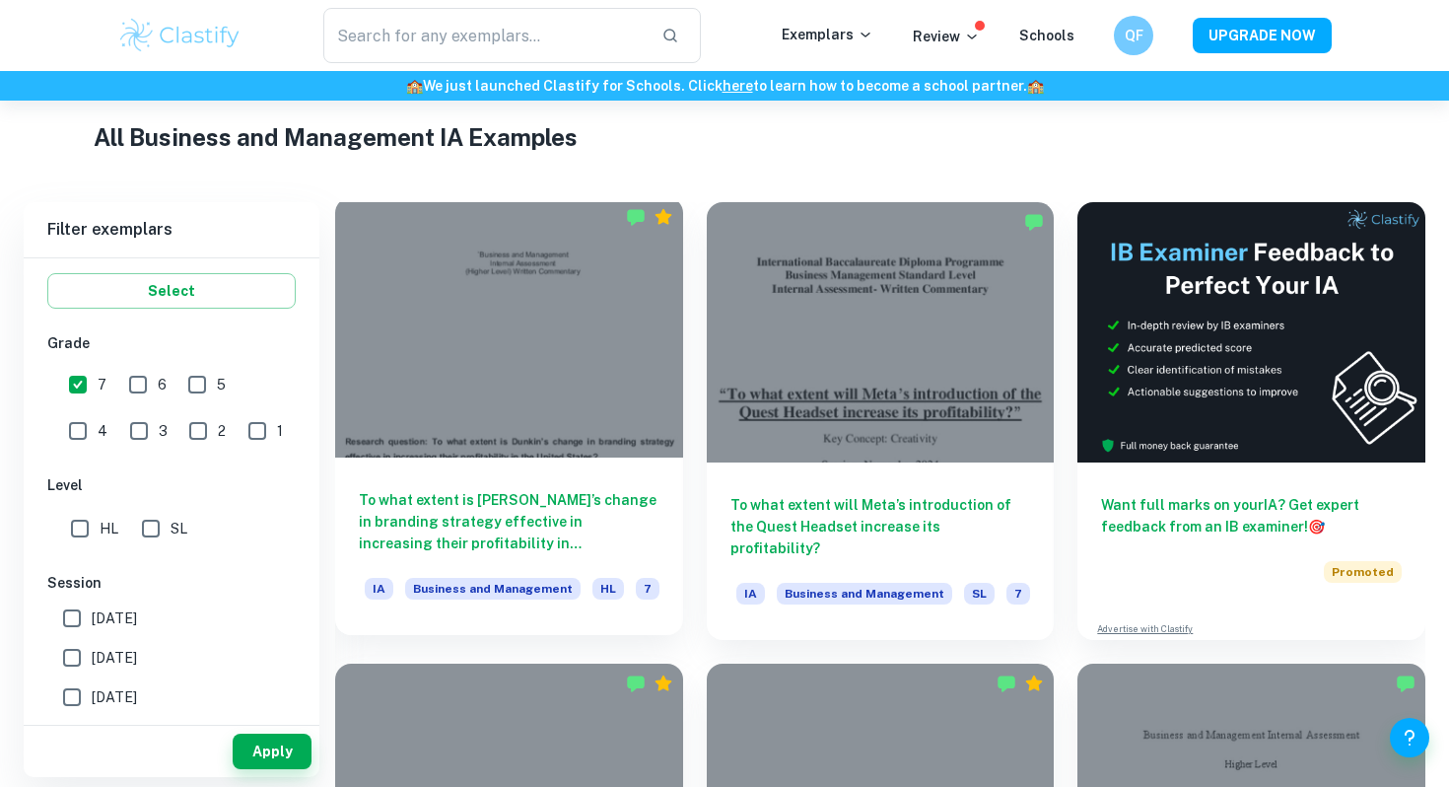
click at [497, 497] on h6 "To what extent is [PERSON_NAME]’s change in branding strategy effective in incr…" at bounding box center [509, 521] width 301 height 65
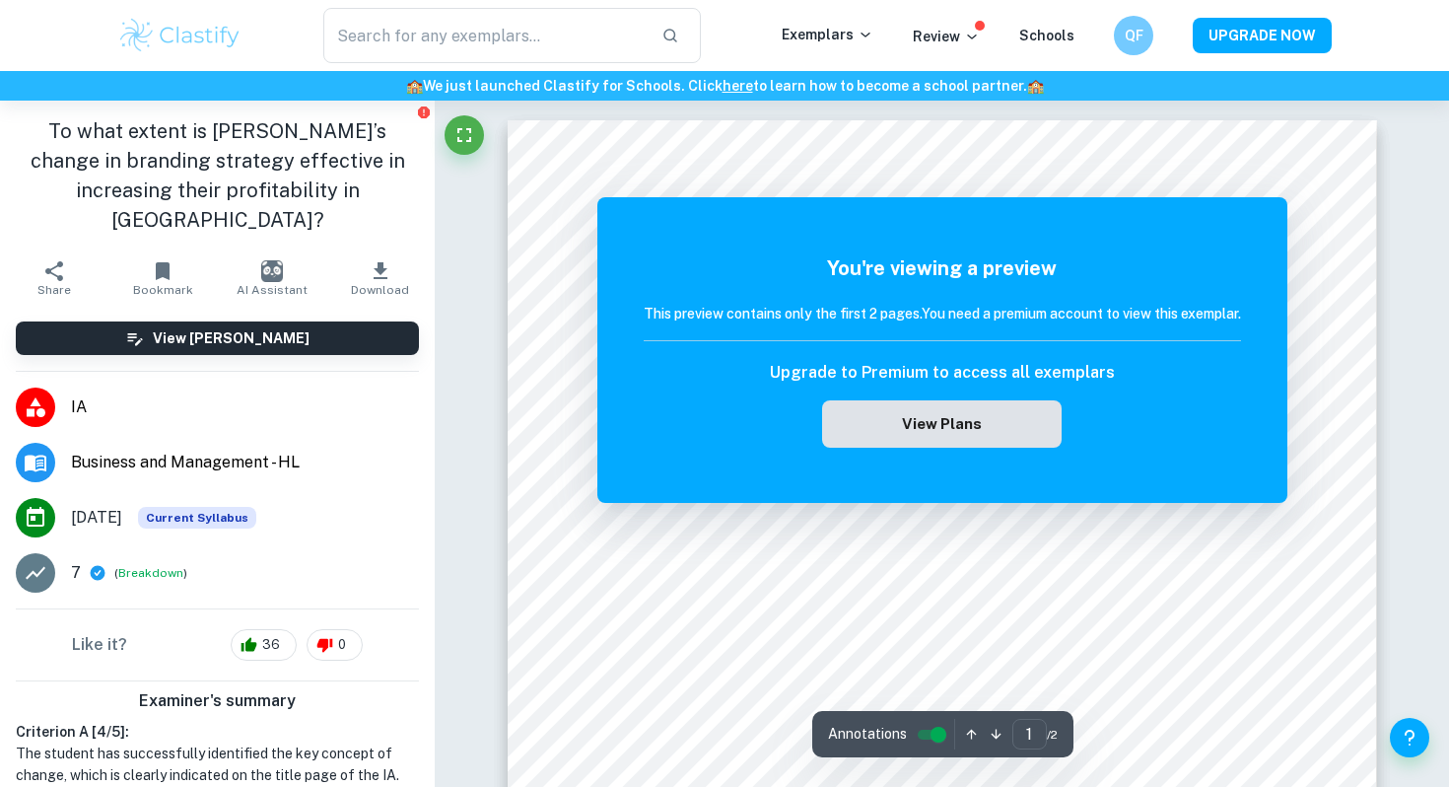
click at [941, 436] on button "View Plans" at bounding box center [941, 423] width 239 height 47
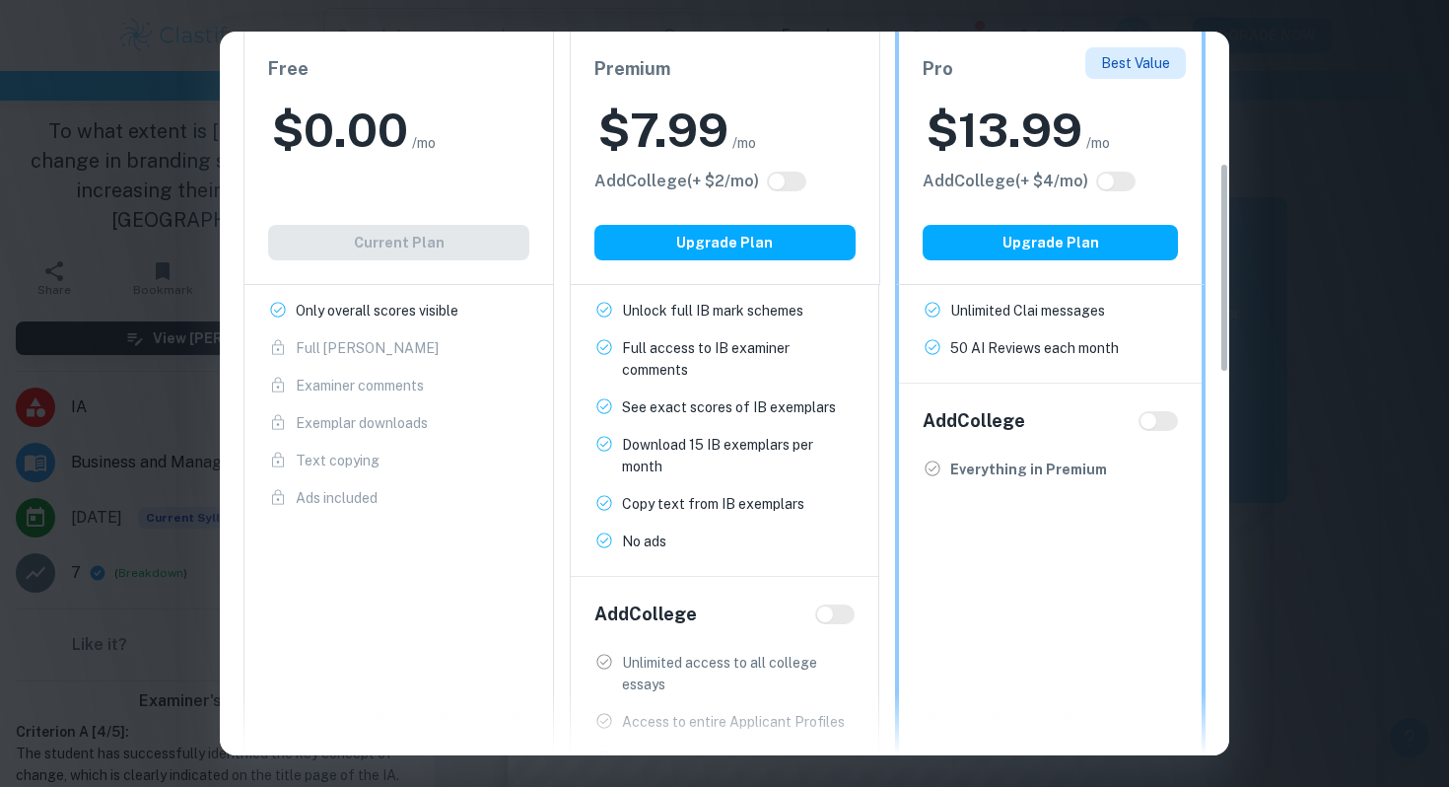
scroll to position [548, 0]
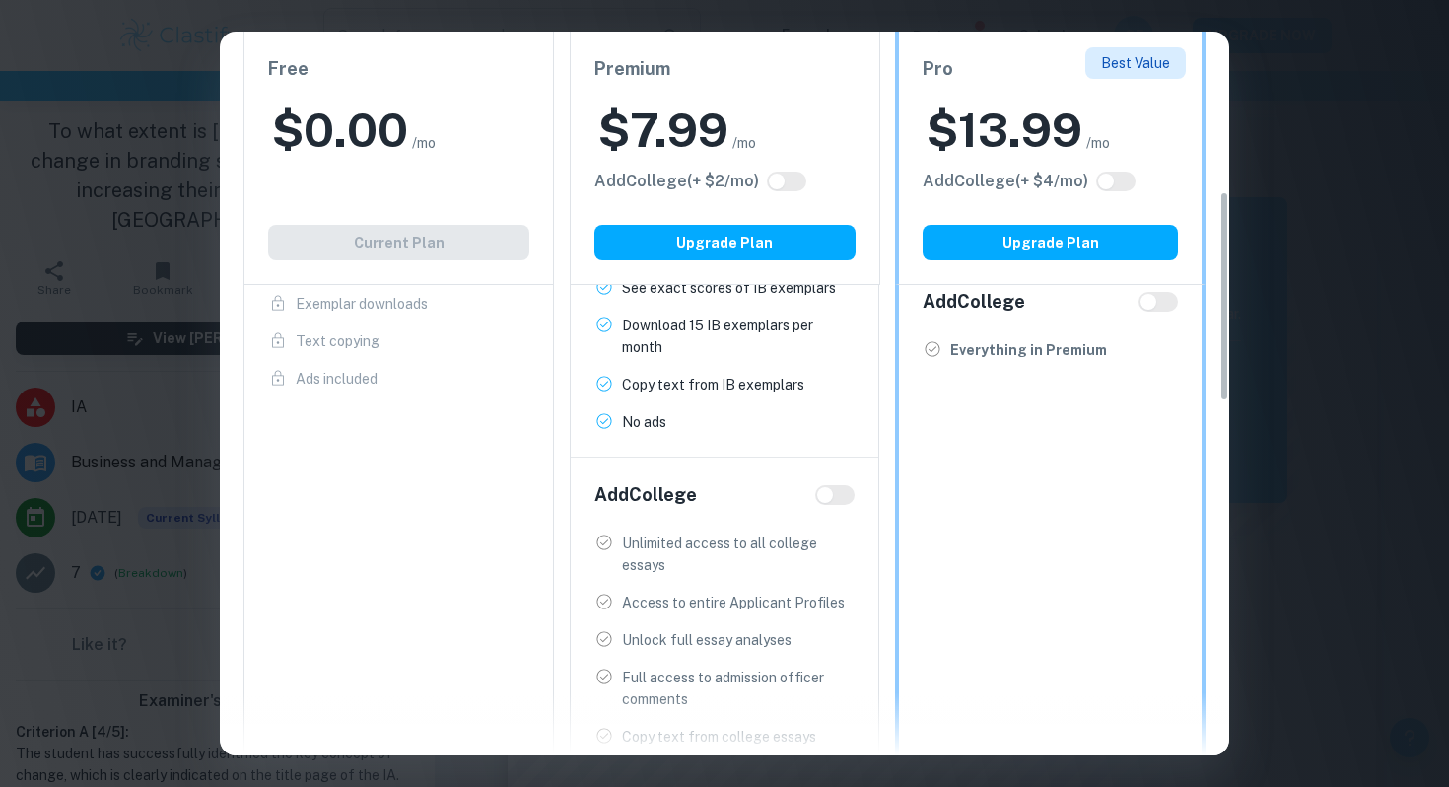
click at [825, 490] on input "checkbox" at bounding box center [824, 495] width 47 height 16
checkbox input "true"
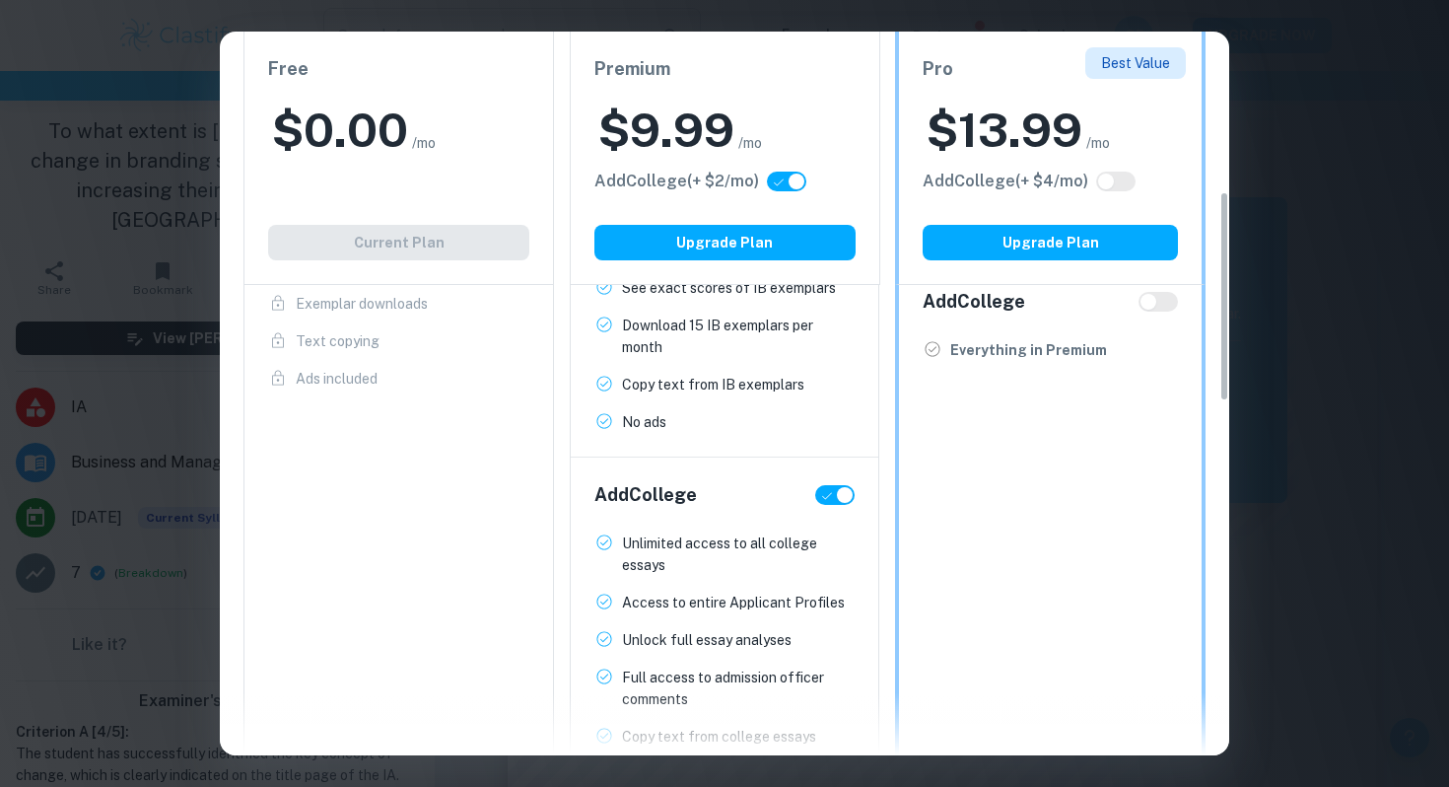
click at [836, 490] on input "checkbox" at bounding box center [844, 495] width 47 height 16
checkbox input "false"
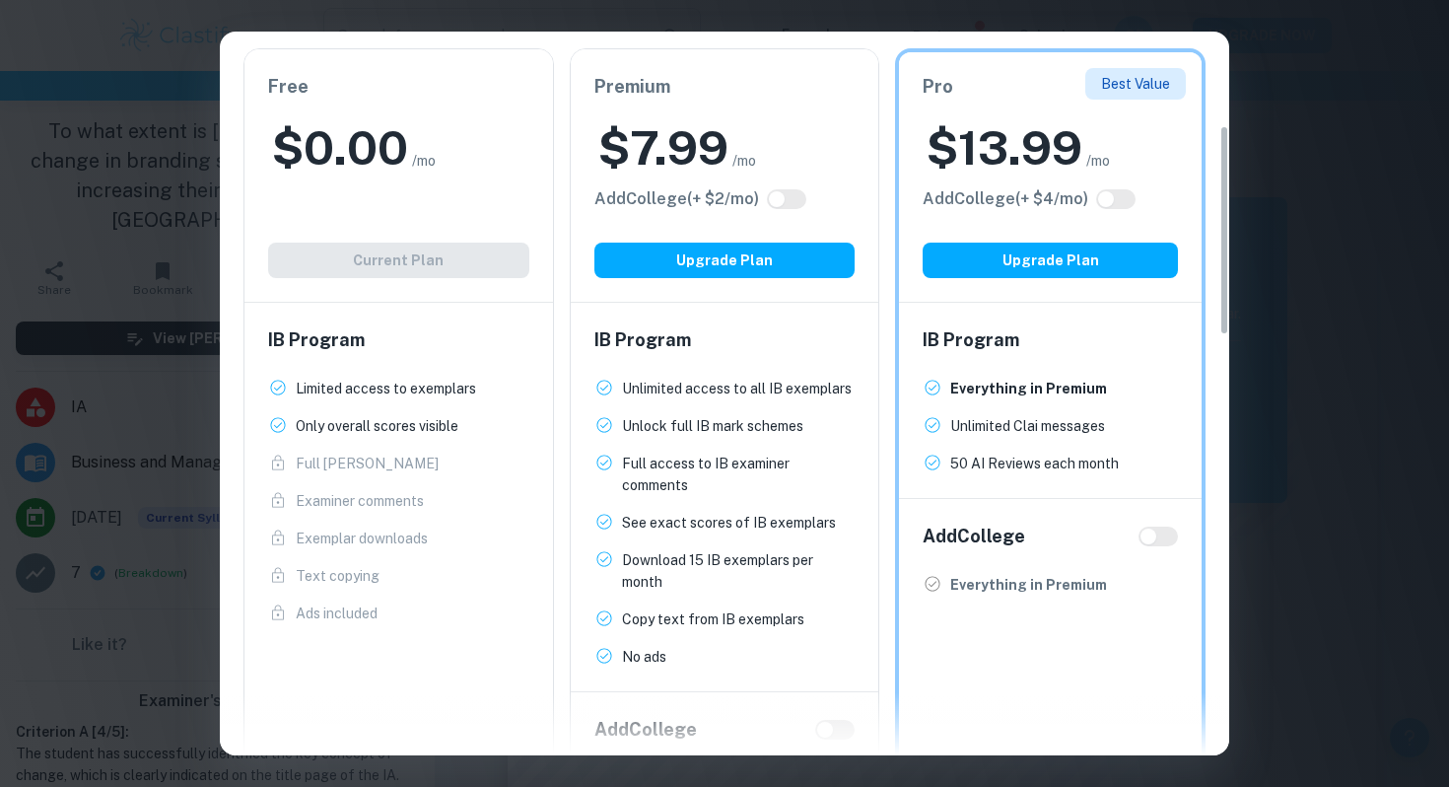
scroll to position [314, 0]
click at [1017, 266] on button "Upgrade Plan" at bounding box center [1050, 259] width 255 height 35
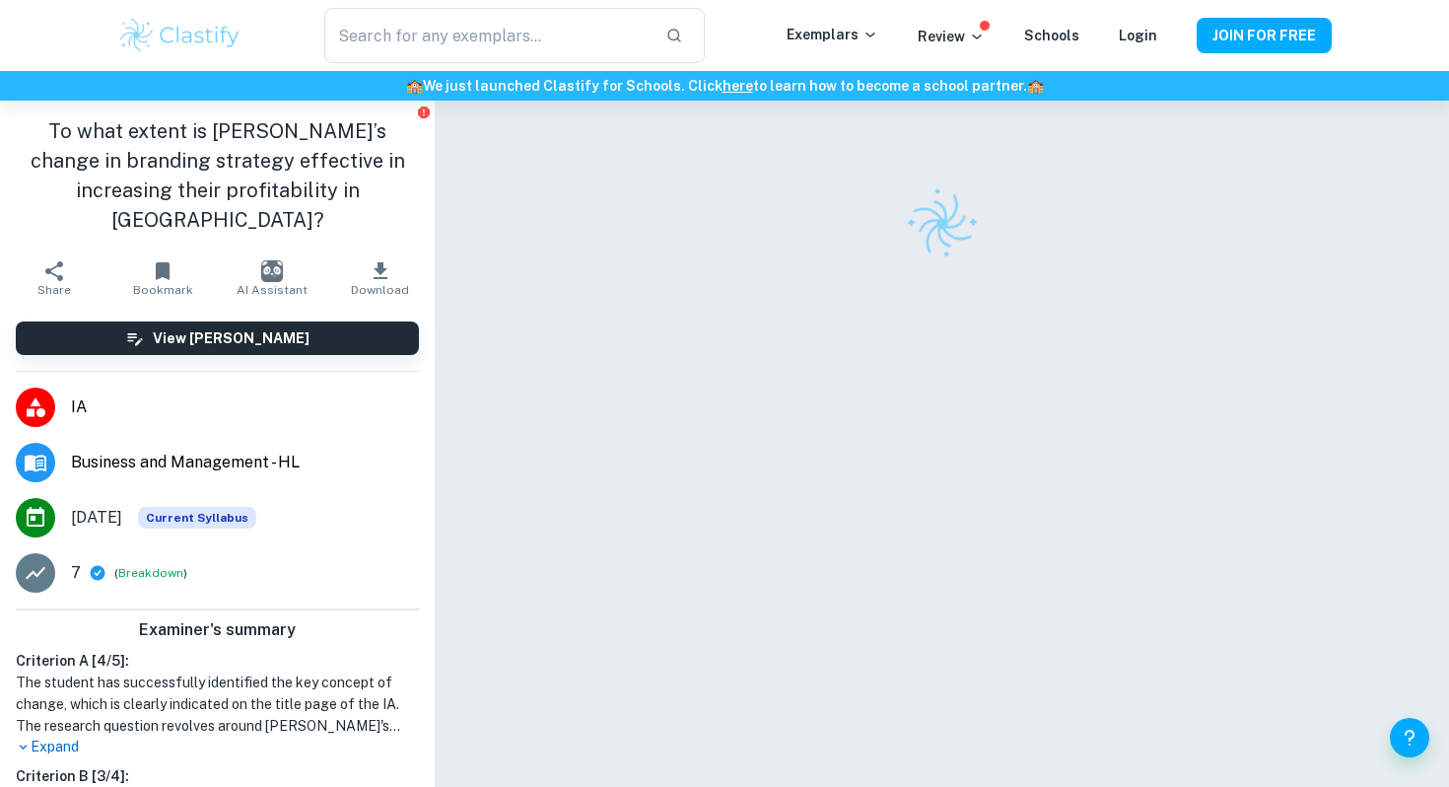
click at [591, 228] on div at bounding box center [942, 223] width 869 height 69
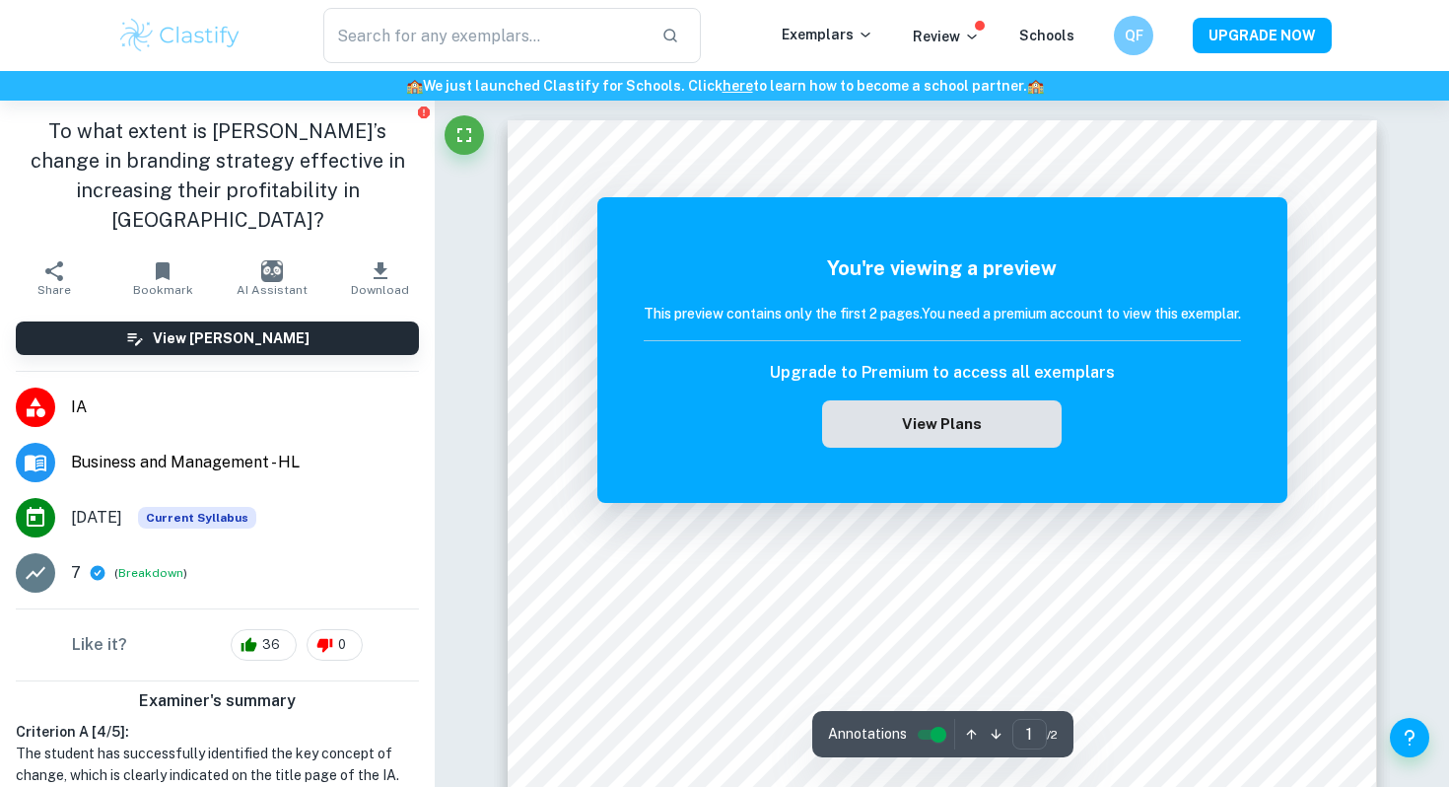
click at [909, 409] on button "View Plans" at bounding box center [941, 423] width 239 height 47
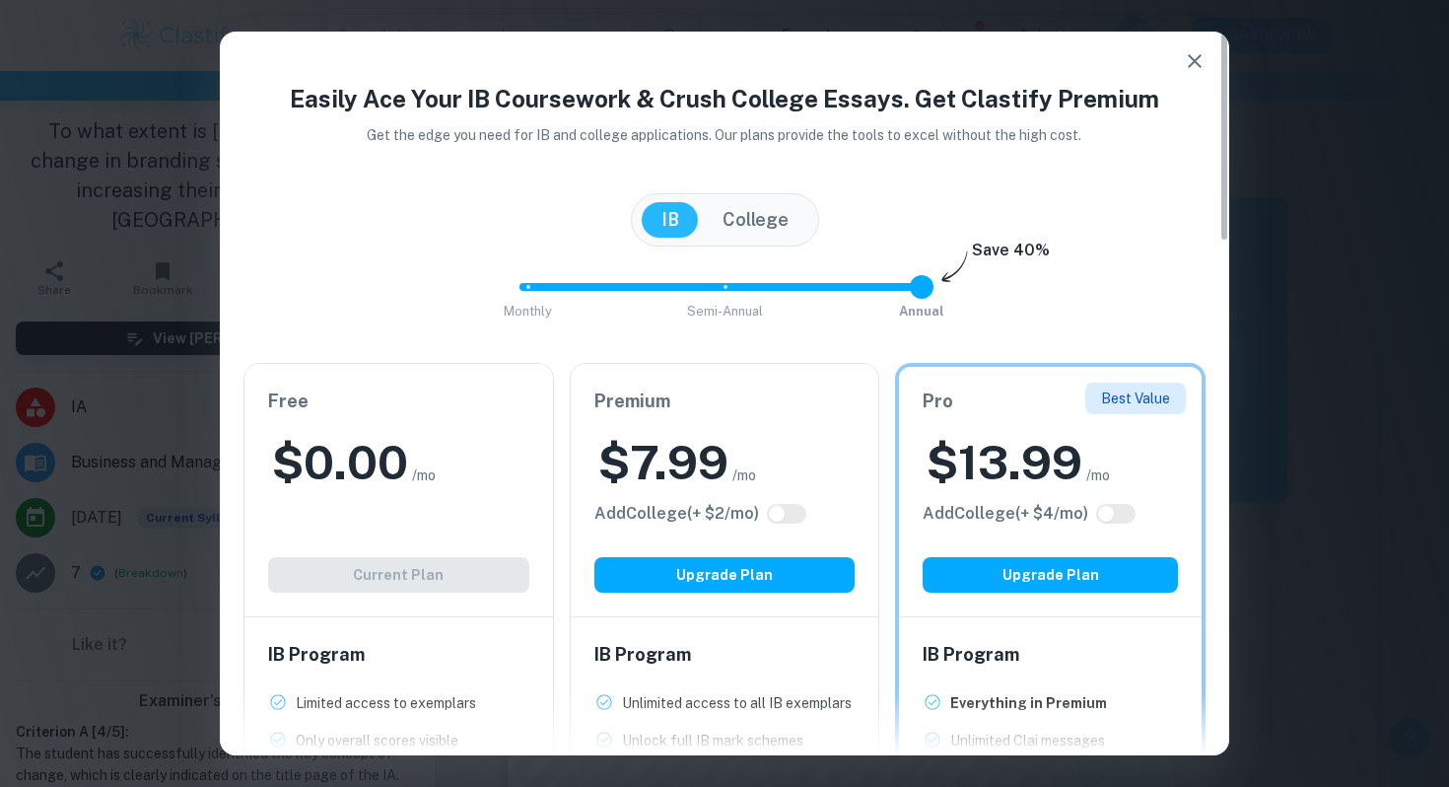
click at [551, 291] on span "Monthly Semi-Annual Annual" at bounding box center [724, 287] width 394 height 34
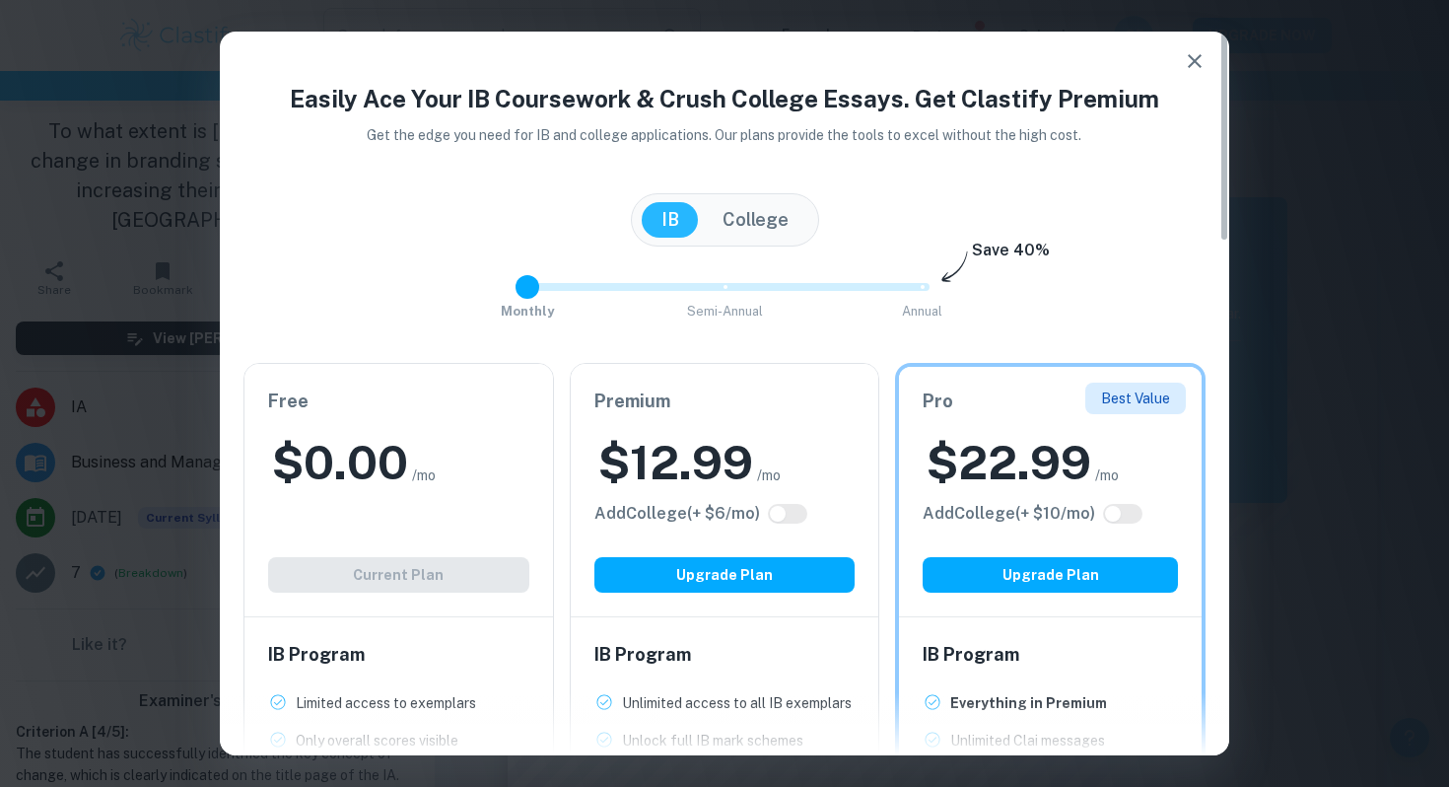
click at [911, 287] on span "Monthly Semi-Annual Annual" at bounding box center [724, 287] width 394 height 34
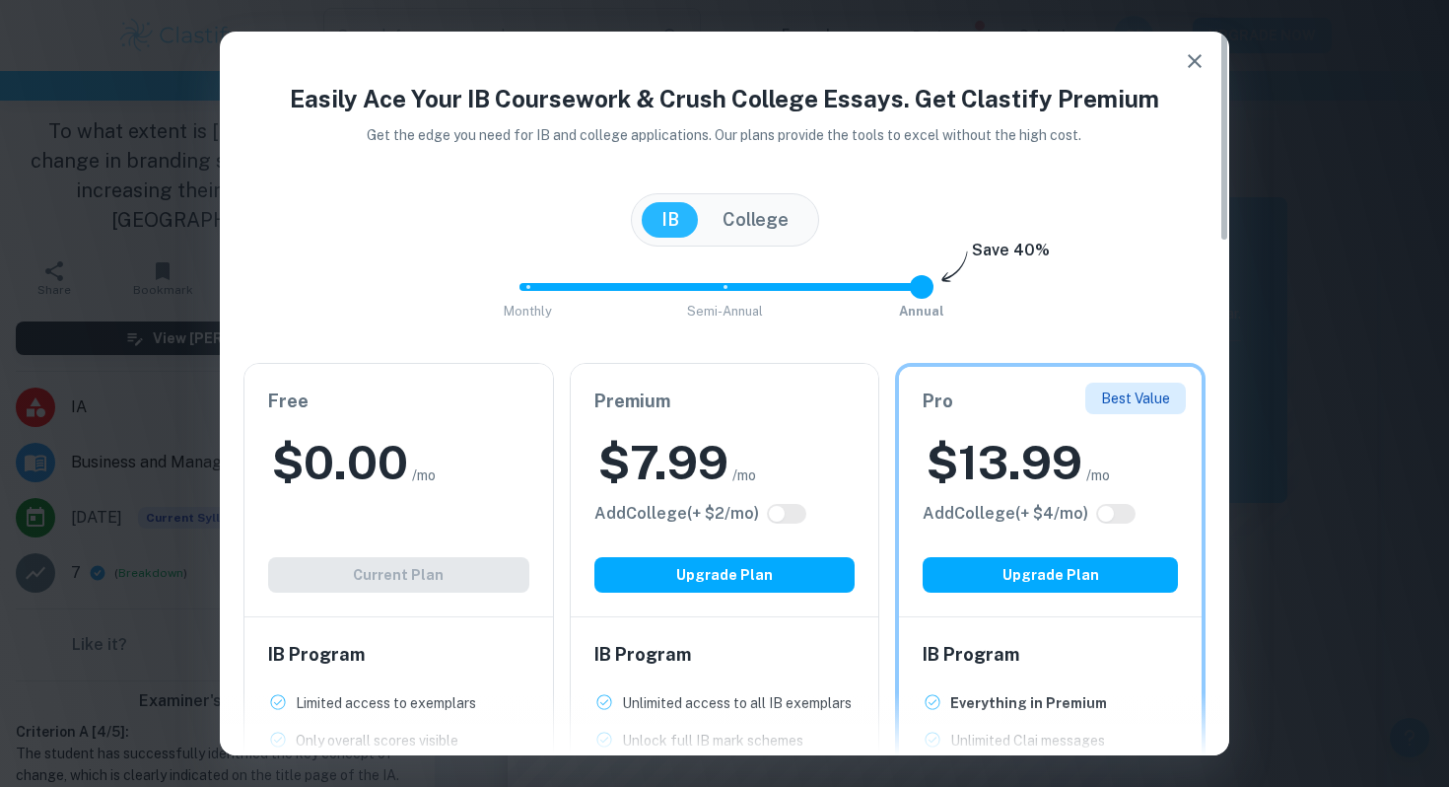
type input "1"
click at [751, 271] on span "Monthly Semi-Annual Annual" at bounding box center [724, 287] width 394 height 34
click at [756, 241] on div "IB College" at bounding box center [725, 219] width 188 height 53
click at [756, 233] on button "College" at bounding box center [755, 219] width 105 height 35
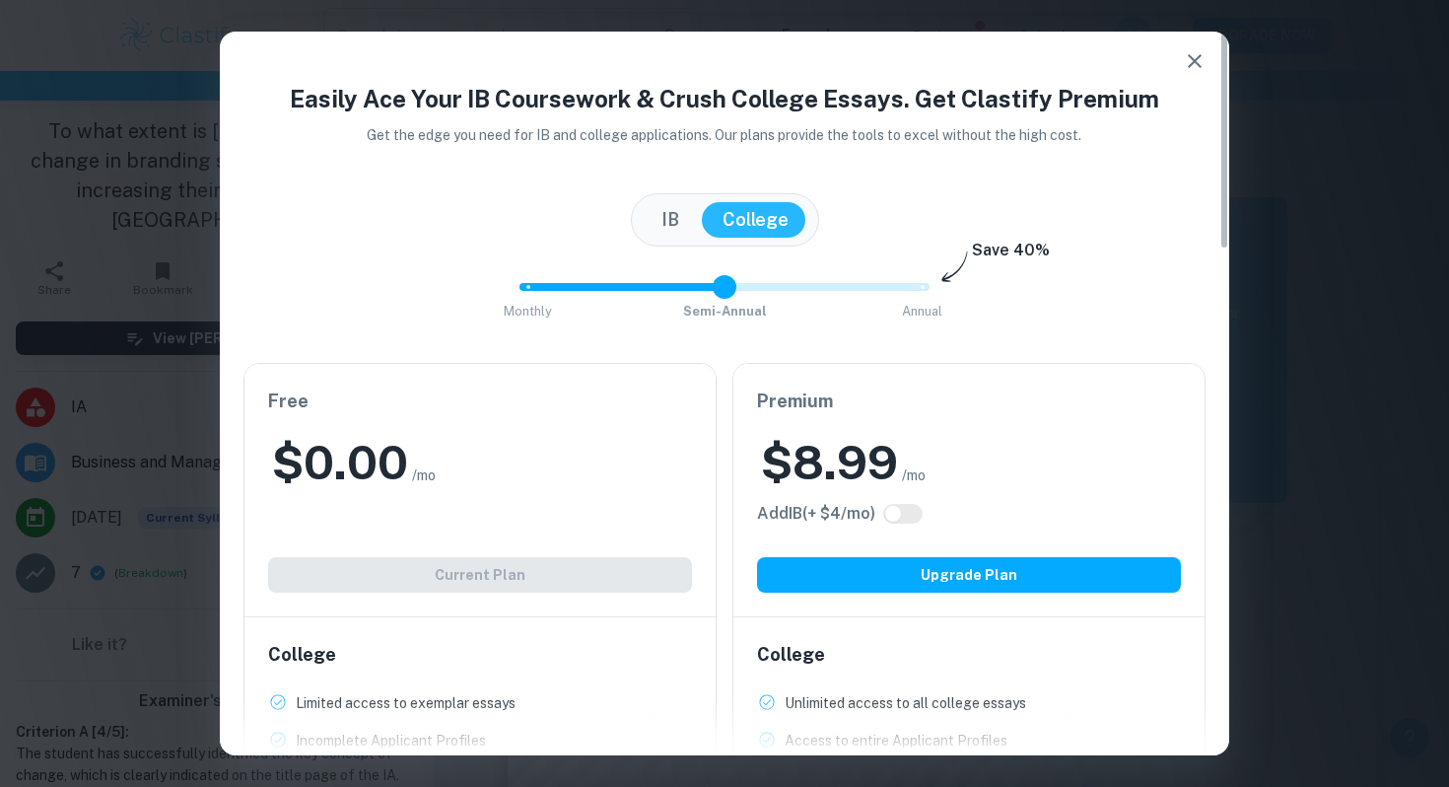
click at [669, 221] on button "IB" at bounding box center [670, 219] width 57 height 35
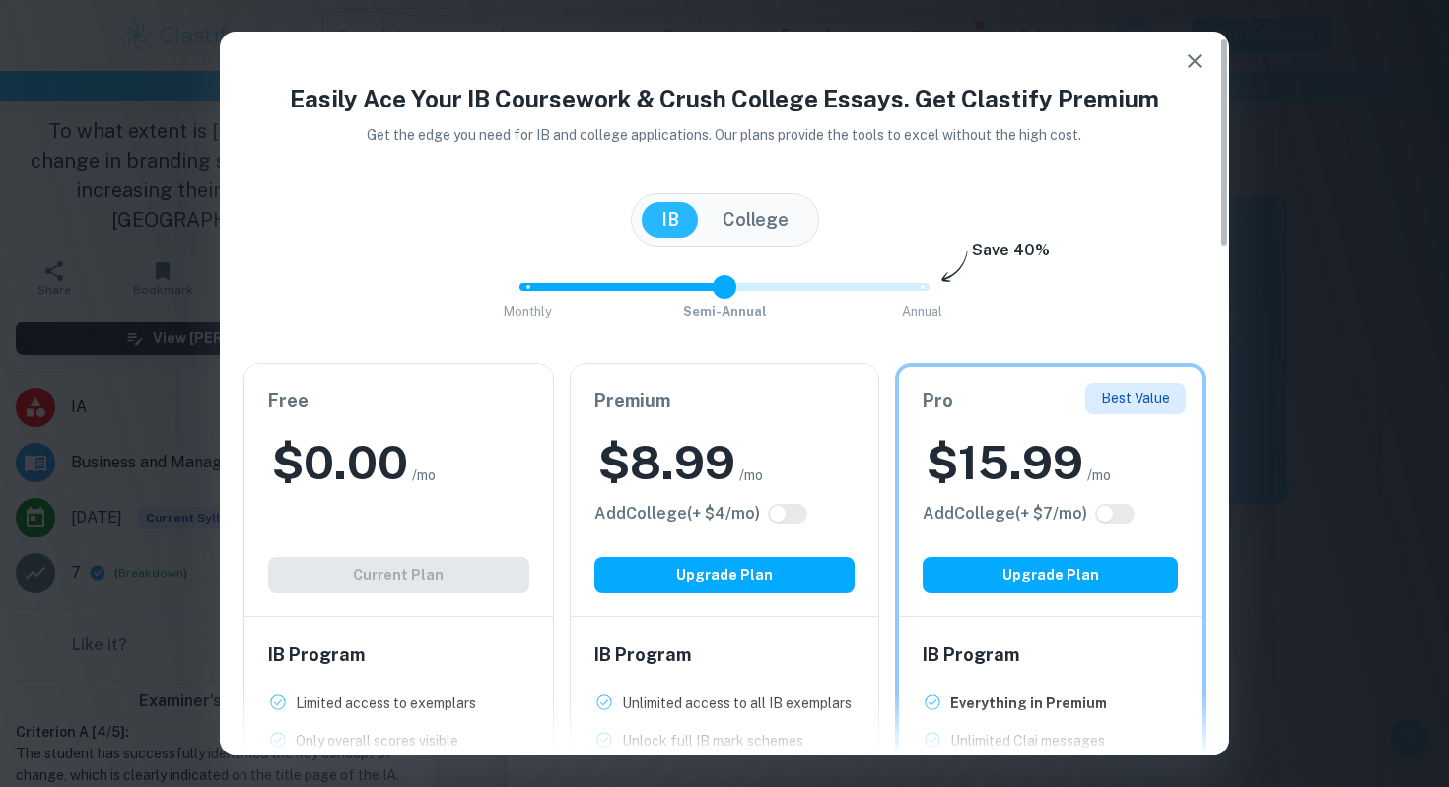
scroll to position [124, 0]
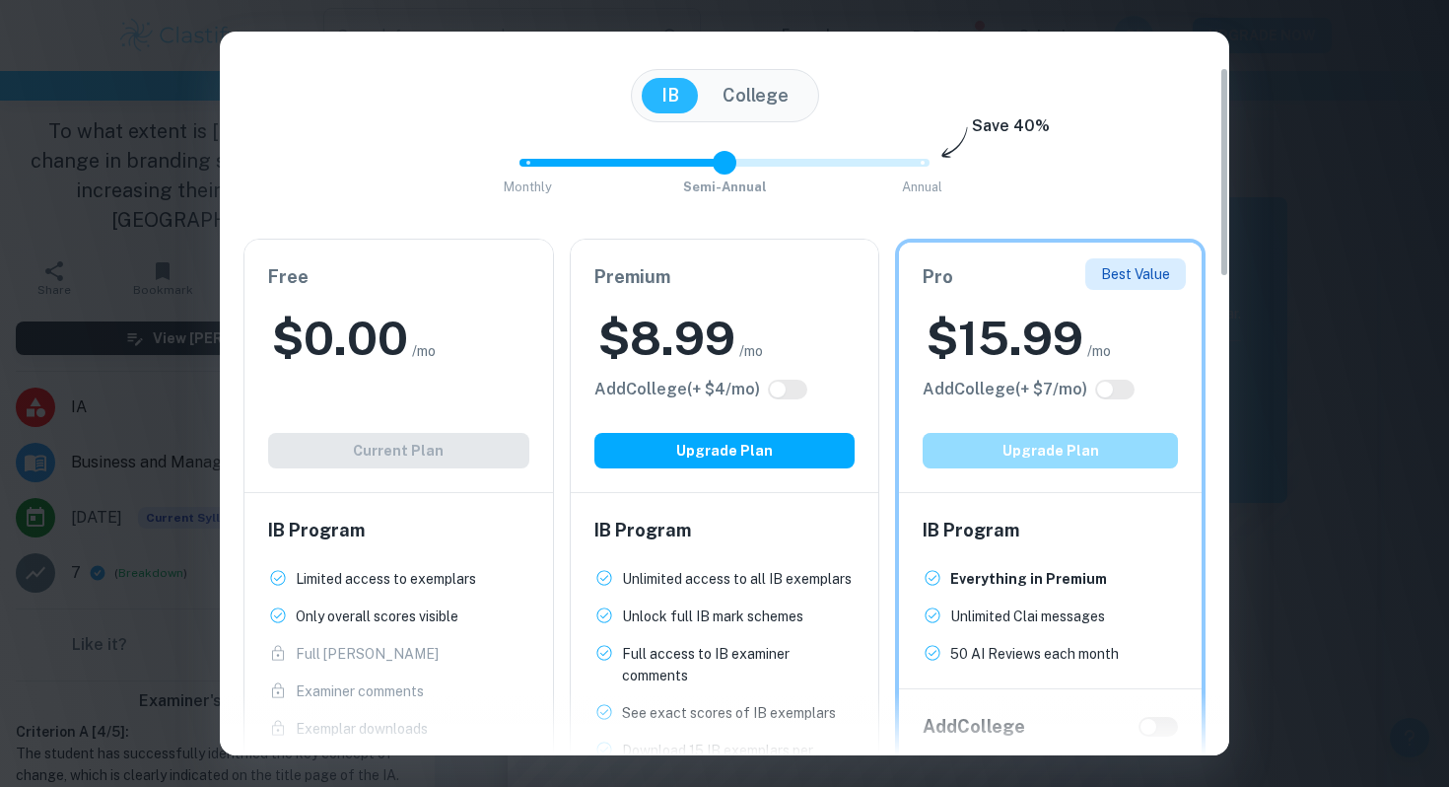
click at [972, 443] on button "Upgrade Plan" at bounding box center [1050, 450] width 255 height 35
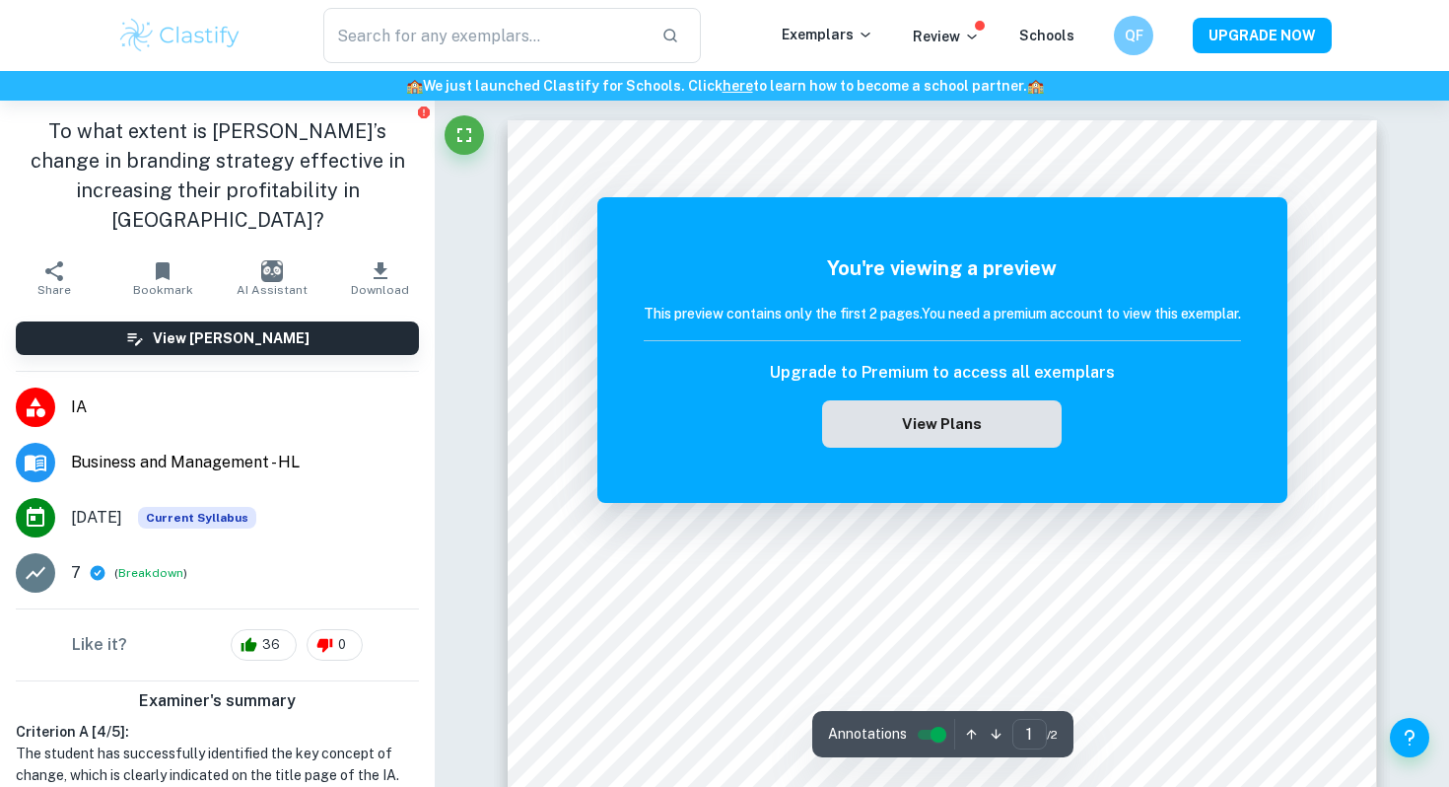
click at [947, 416] on button "View Plans" at bounding box center [941, 423] width 239 height 47
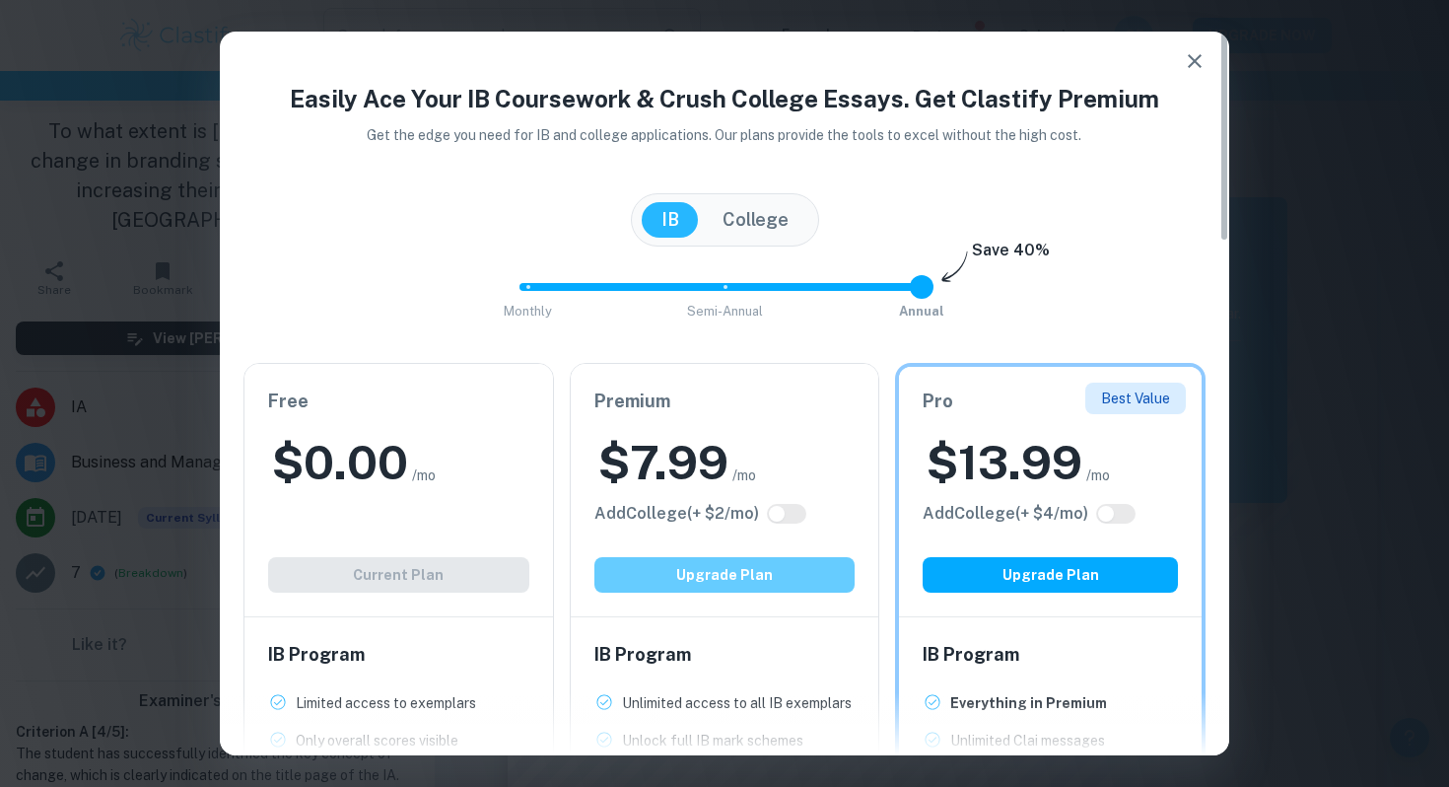
click at [719, 588] on button "Upgrade Plan" at bounding box center [724, 574] width 261 height 35
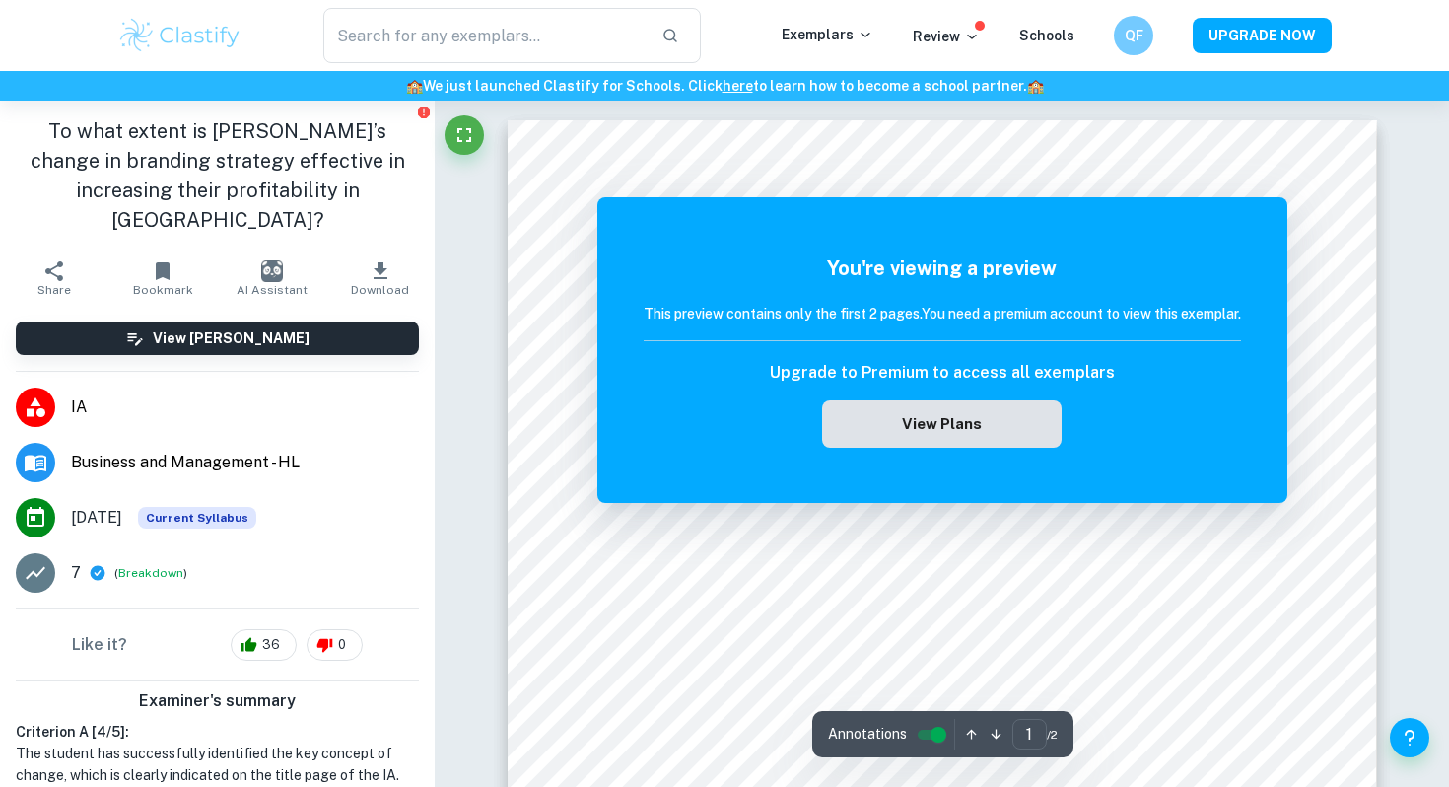
click at [986, 412] on button "View Plans" at bounding box center [941, 423] width 239 height 47
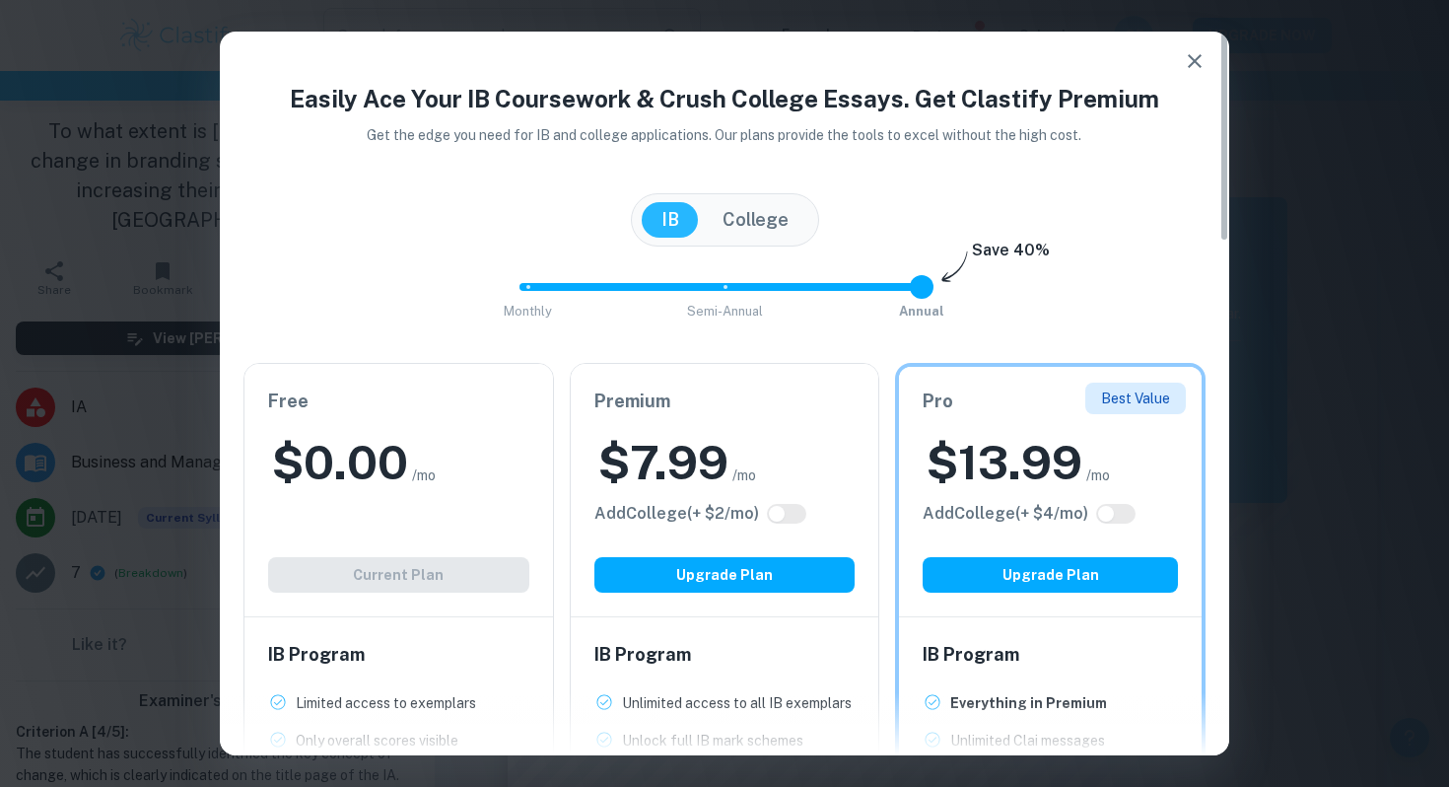
type input "1"
click at [726, 288] on span at bounding box center [716, 287] width 394 height 8
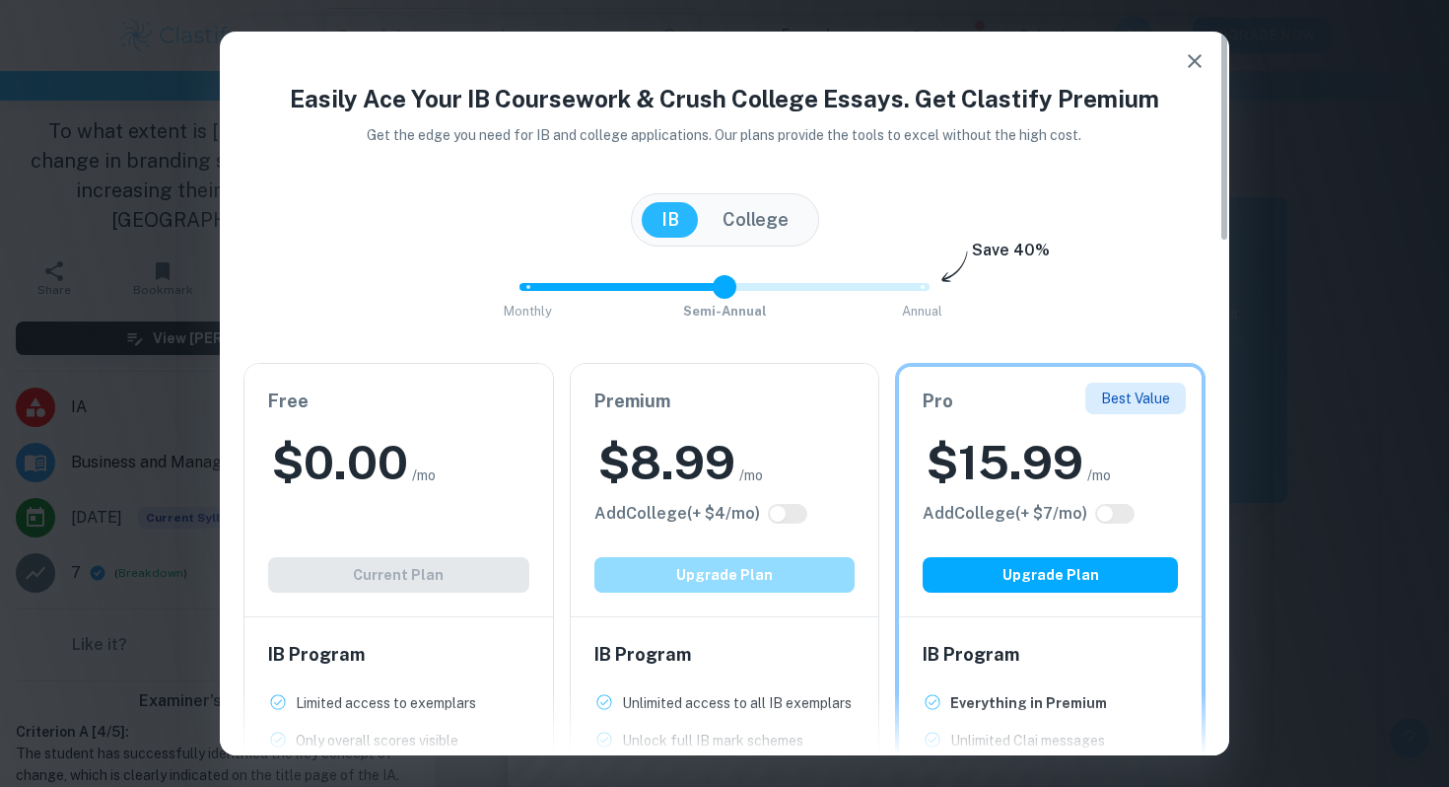
click at [762, 576] on button "Upgrade Plan" at bounding box center [724, 574] width 261 height 35
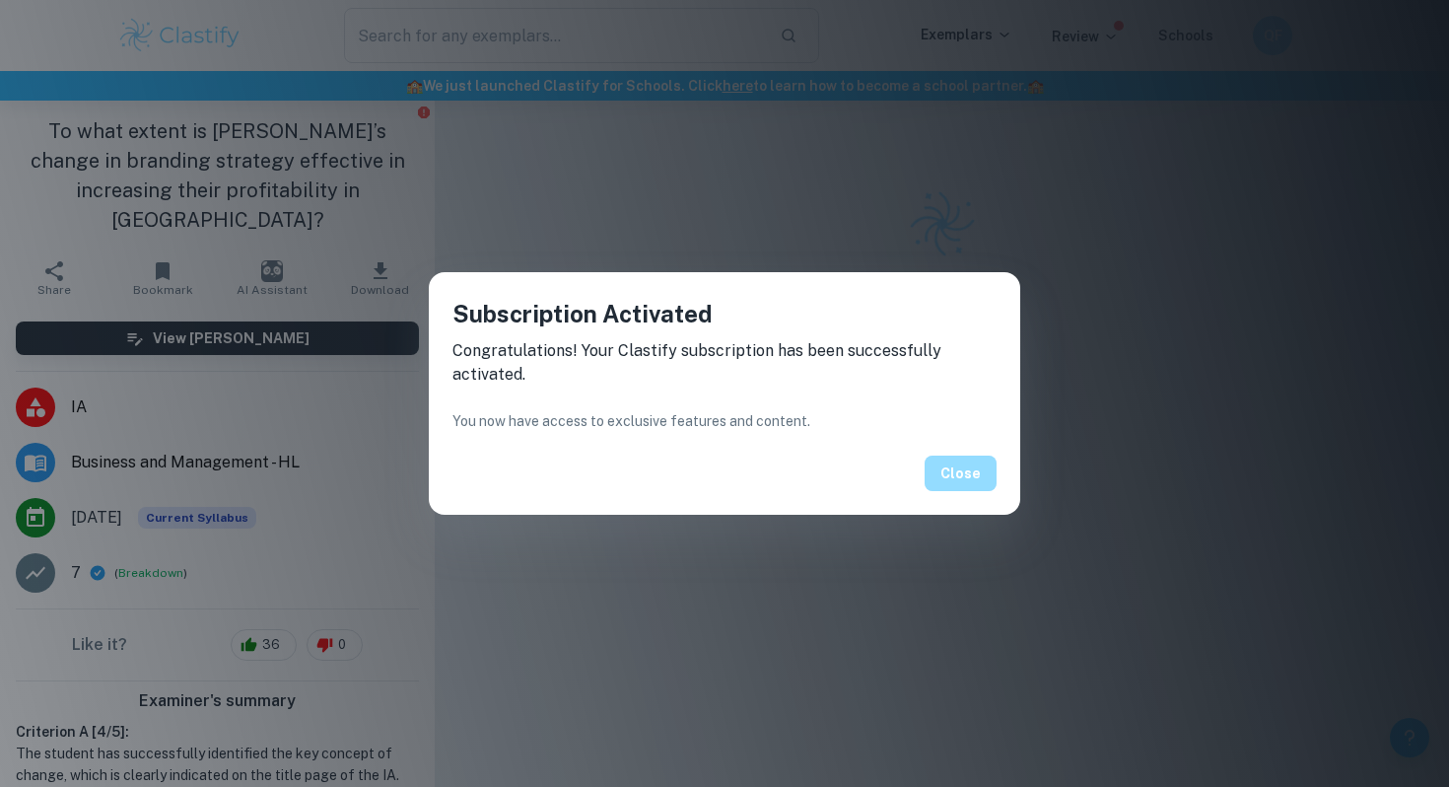
click at [960, 472] on button "Close" at bounding box center [961, 472] width 72 height 35
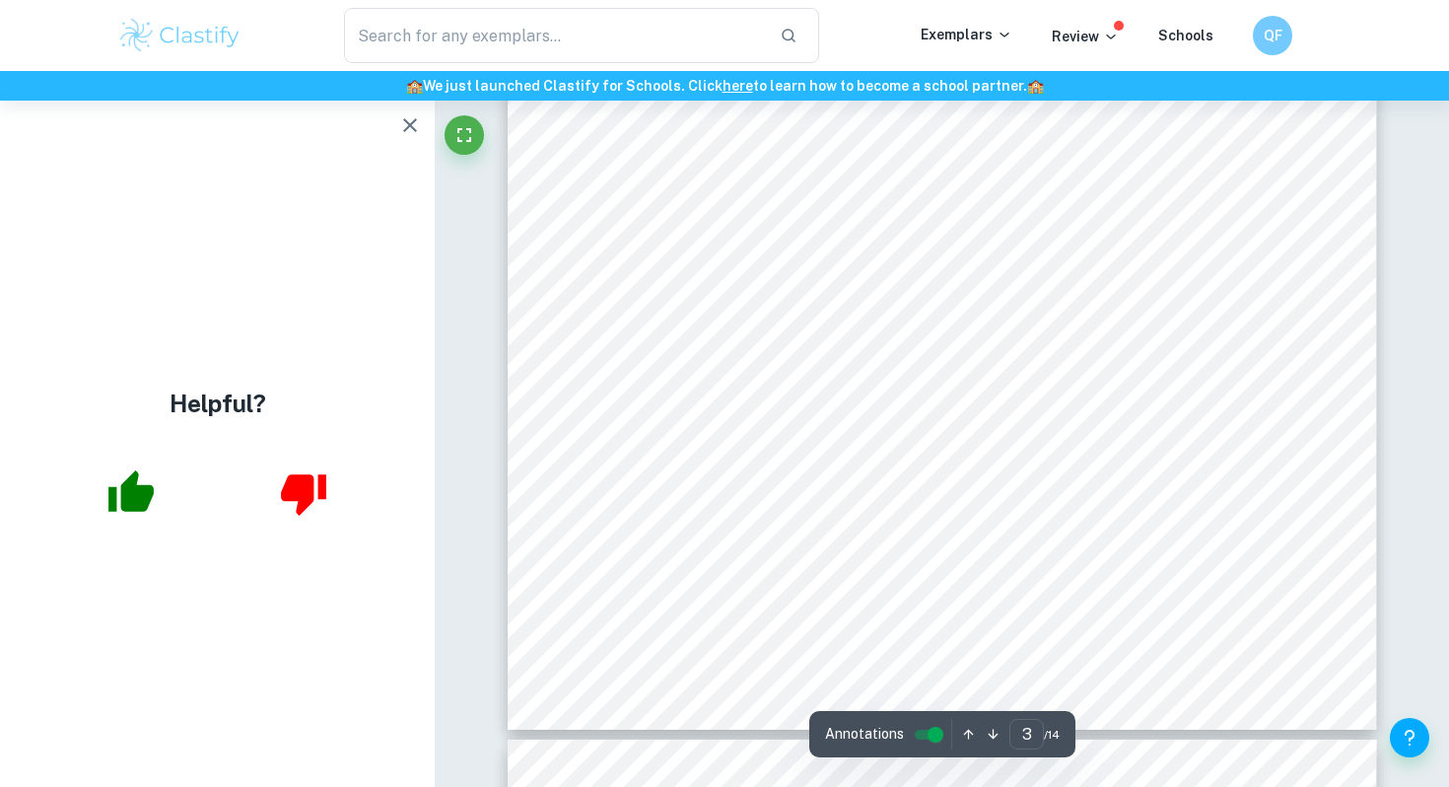
scroll to position [3262, 0]
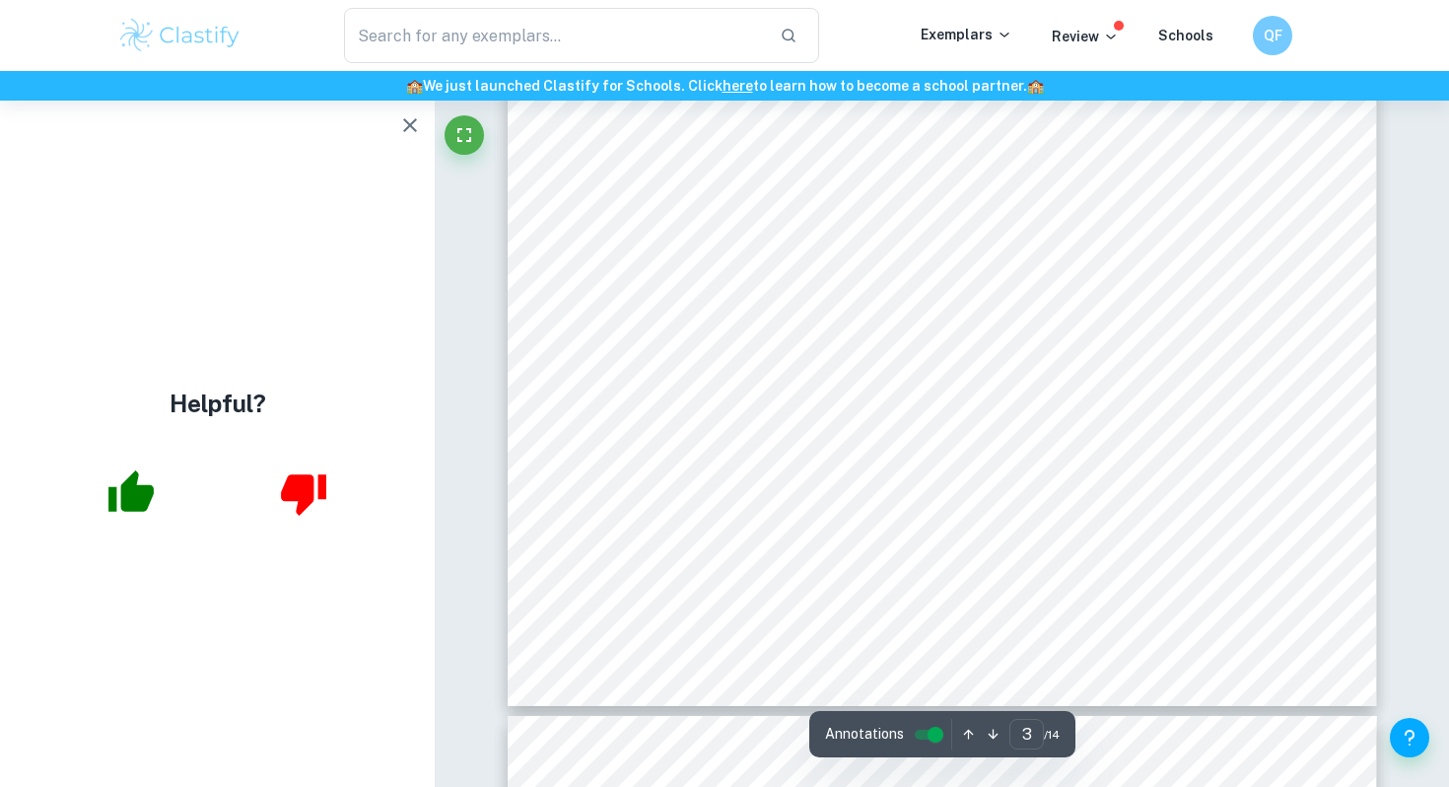
click at [128, 494] on icon "button" at bounding box center [130, 490] width 45 height 41
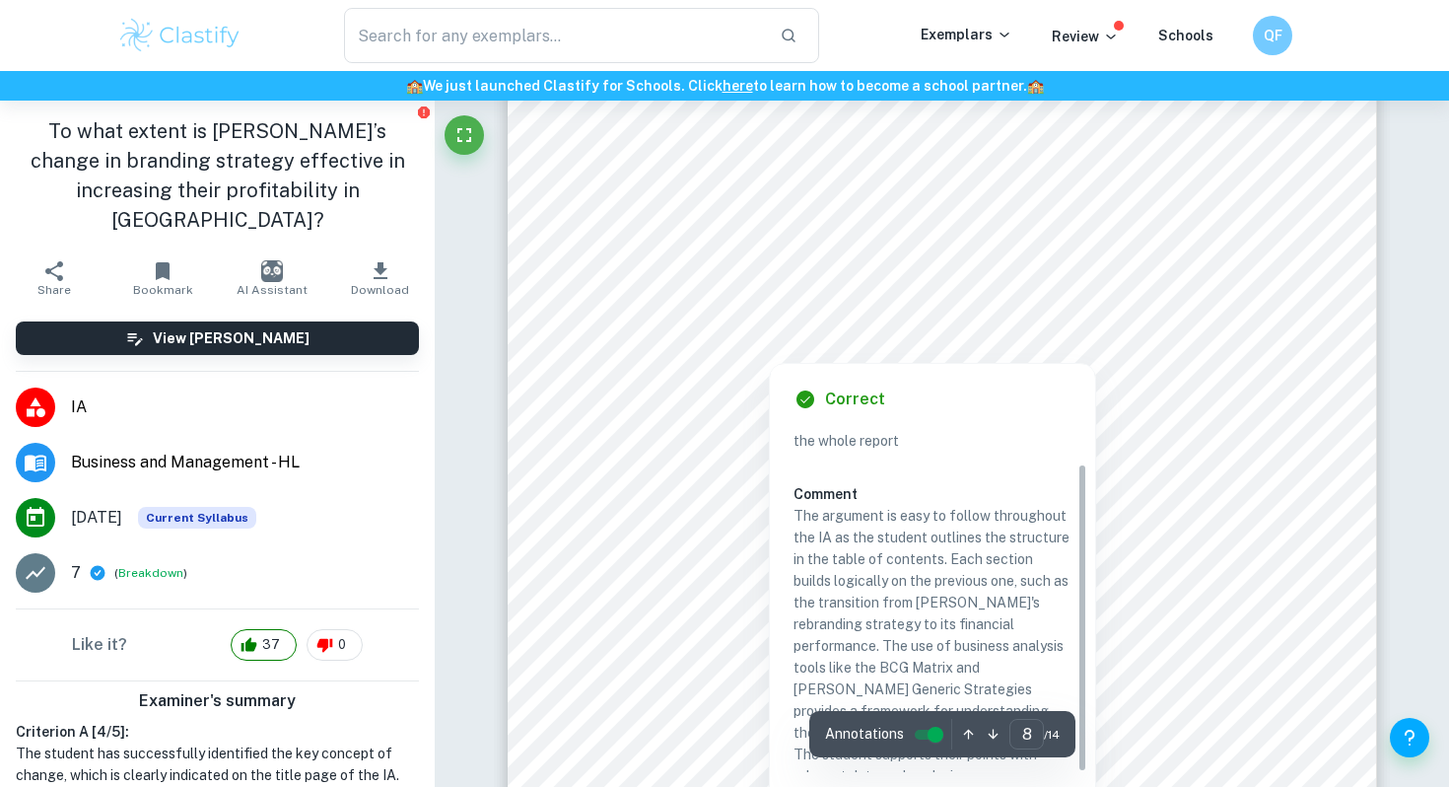
scroll to position [9079, 0]
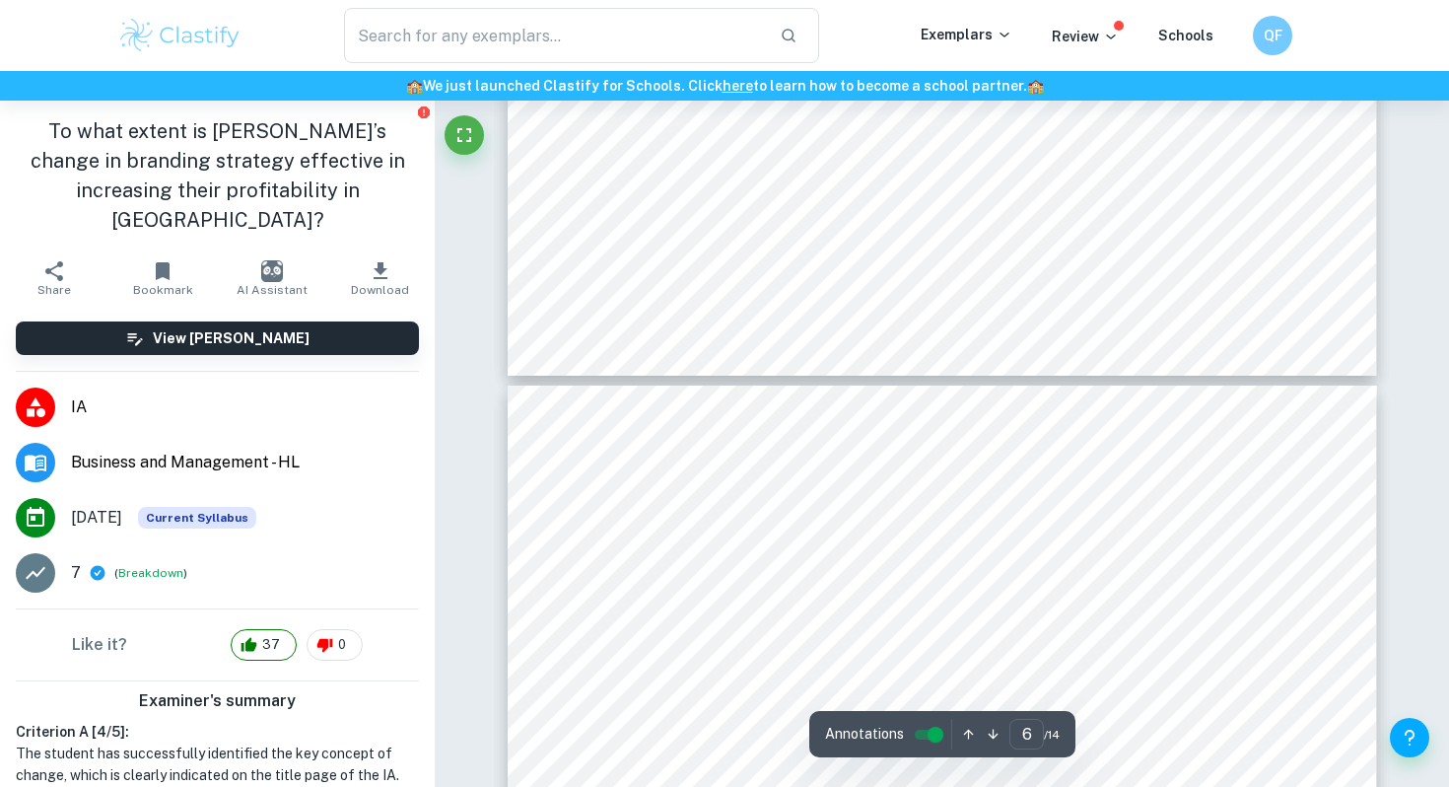
type input "5"
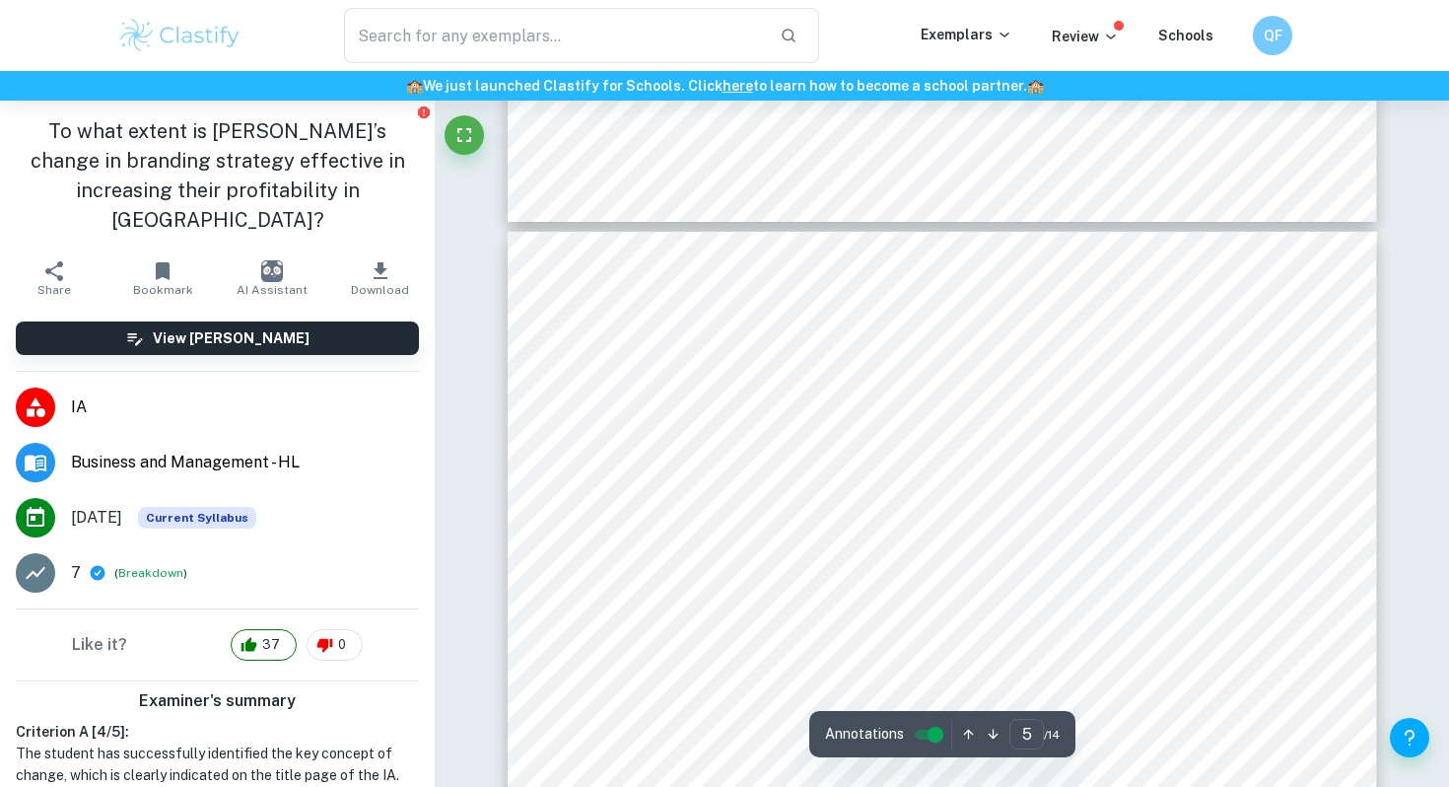
scroll to position [4983, 0]
drag, startPoint x: 835, startPoint y: 632, endPoint x: 678, endPoint y: 432, distance: 254.2
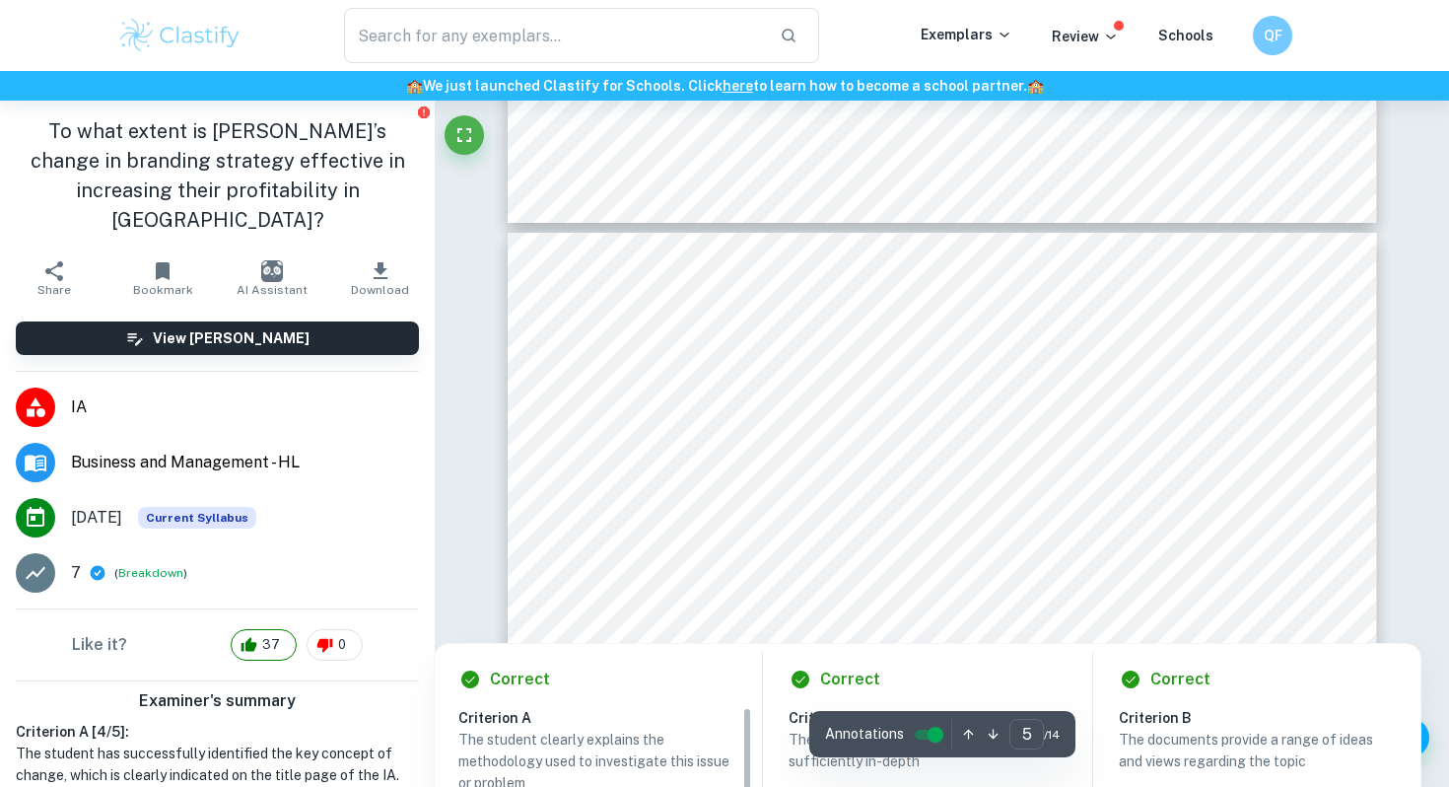
click at [692, 414] on div at bounding box center [759, 423] width 135 height 31
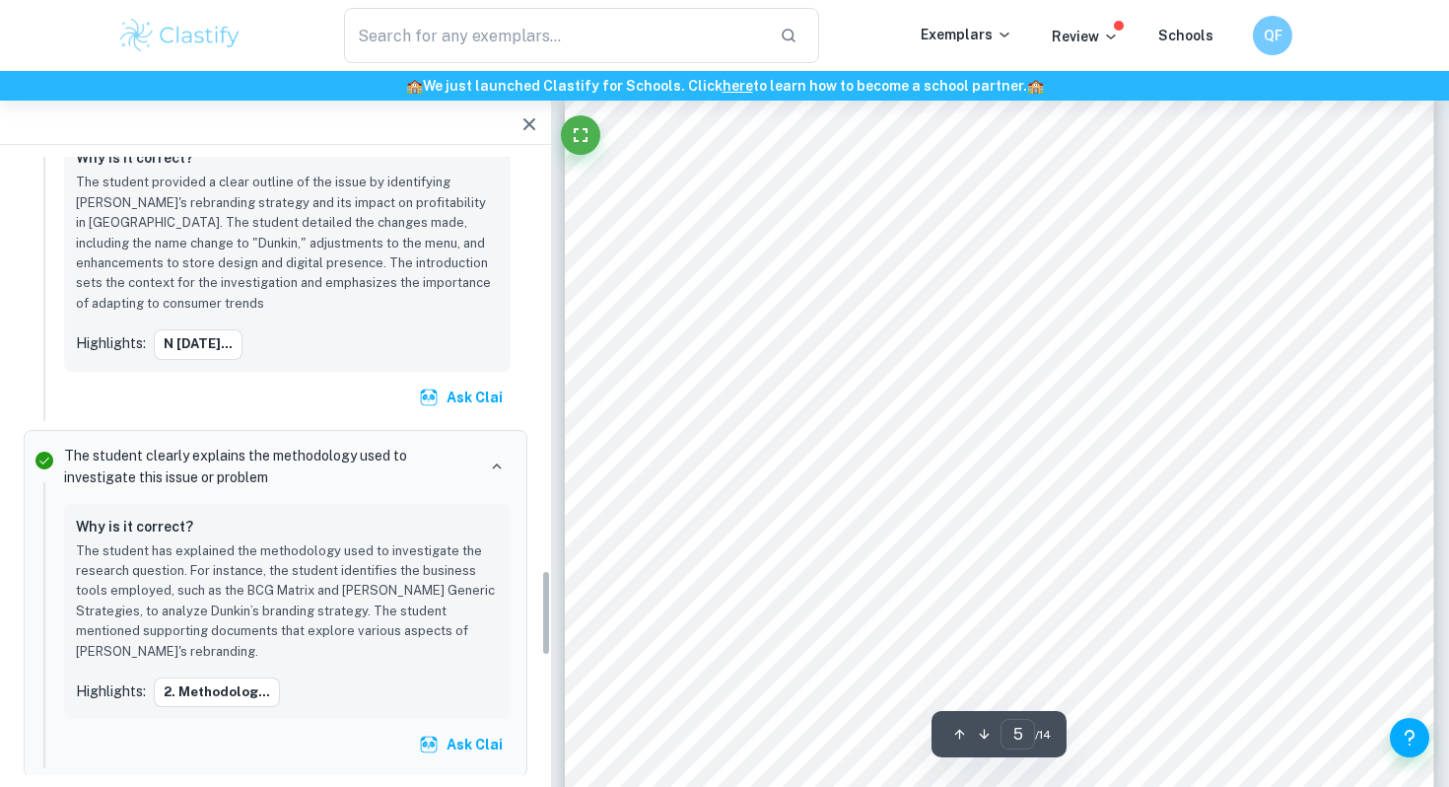
scroll to position [2943, 0]
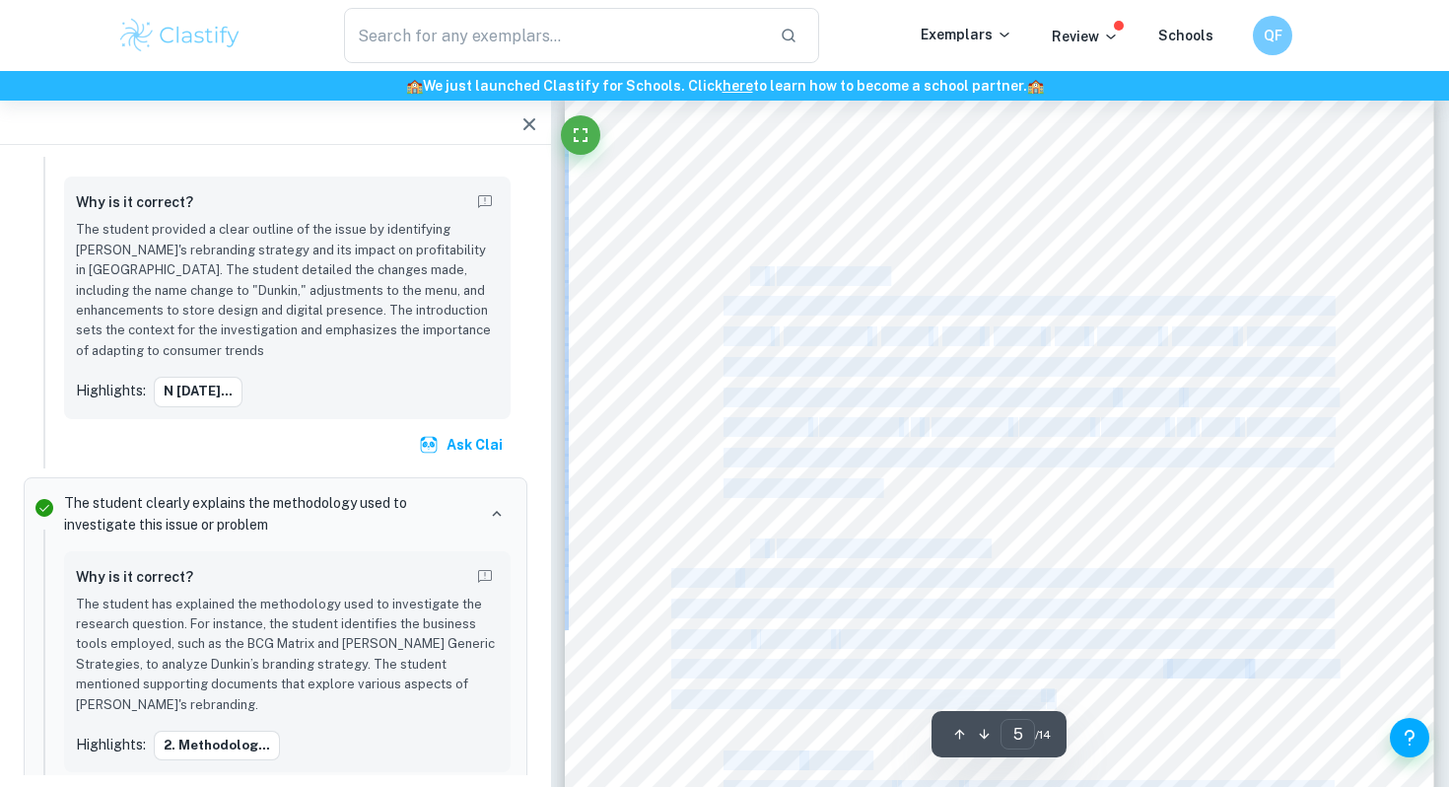
drag, startPoint x: 904, startPoint y: 487, endPoint x: 752, endPoint y: 271, distance: 263.9
click at [752, 271] on div "To what extent is Dunkin9s change in branding strategy effective in increasing …" at bounding box center [999, 707] width 869 height 1229
copy div "2. Methodology The business tools I have chosen to support my research question…"
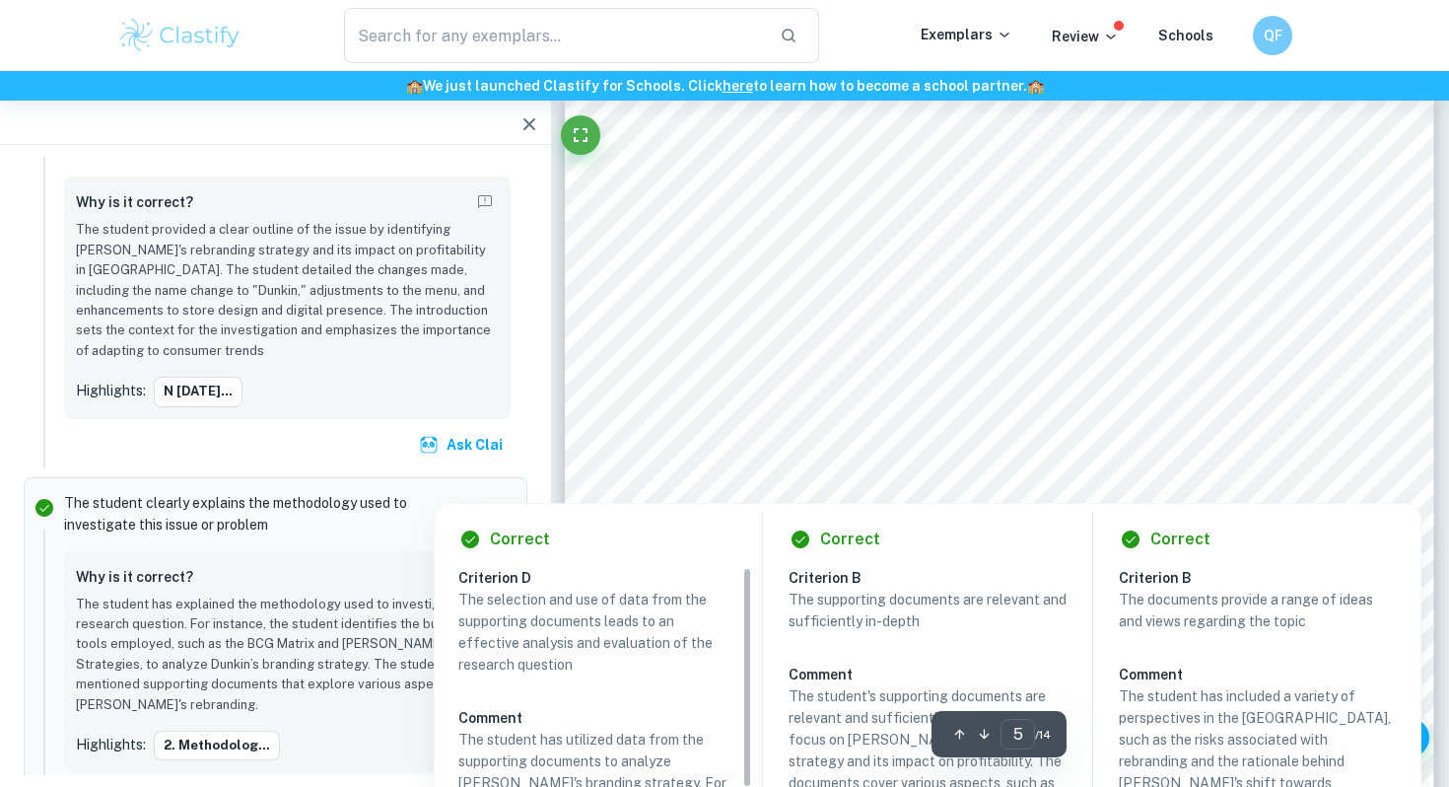
click at [1081, 458] on div at bounding box center [1026, 457] width 606 height 41
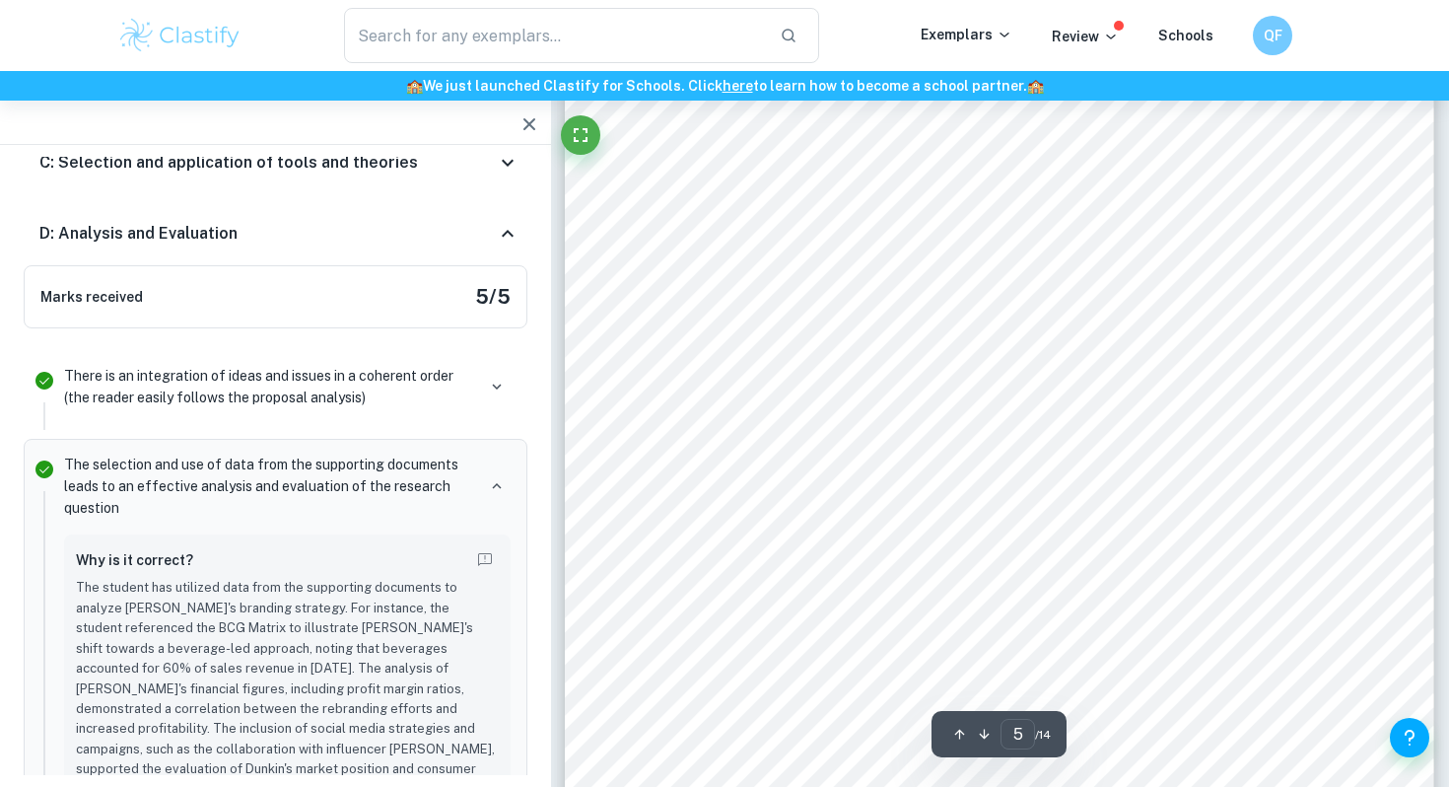
scroll to position [5179, 0]
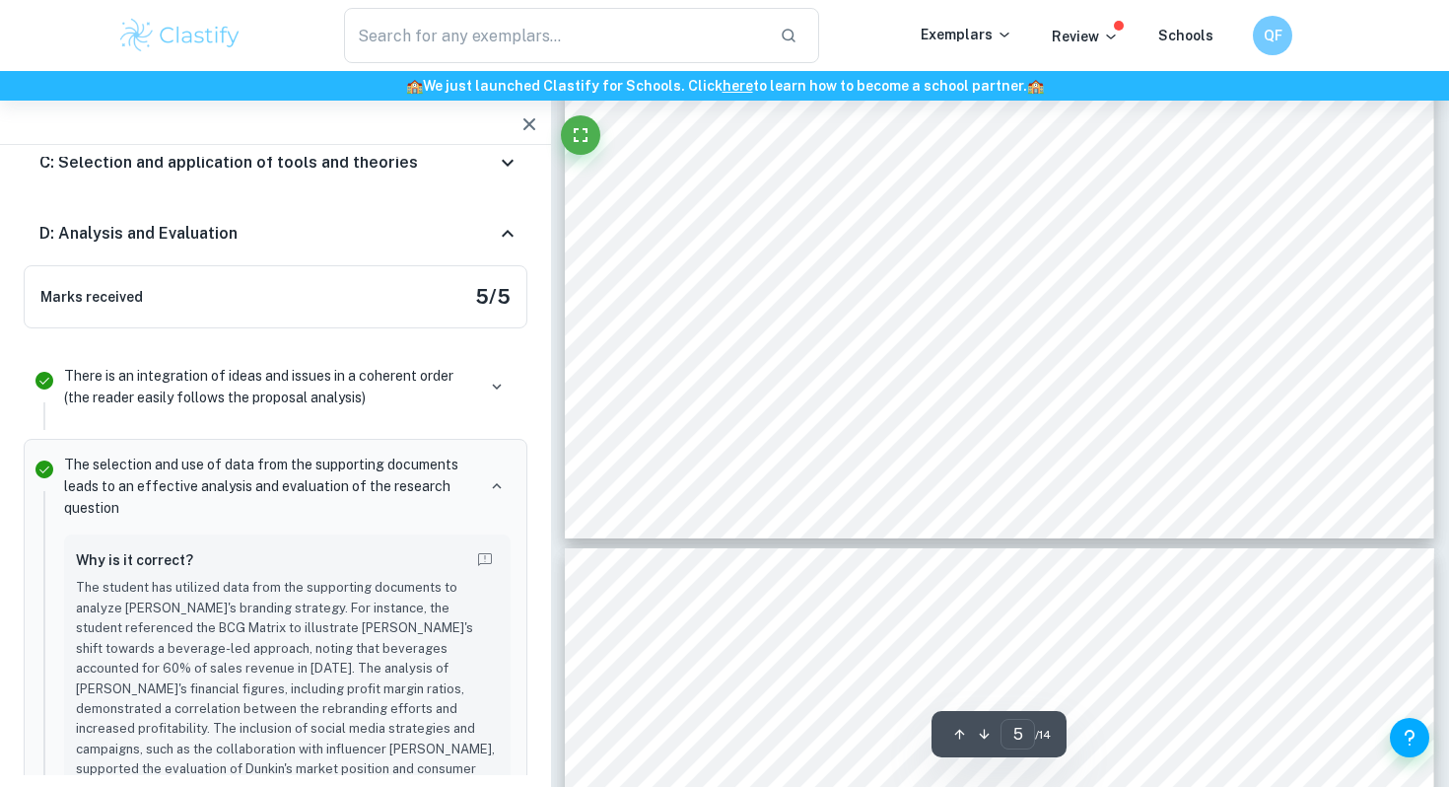
type input "6"
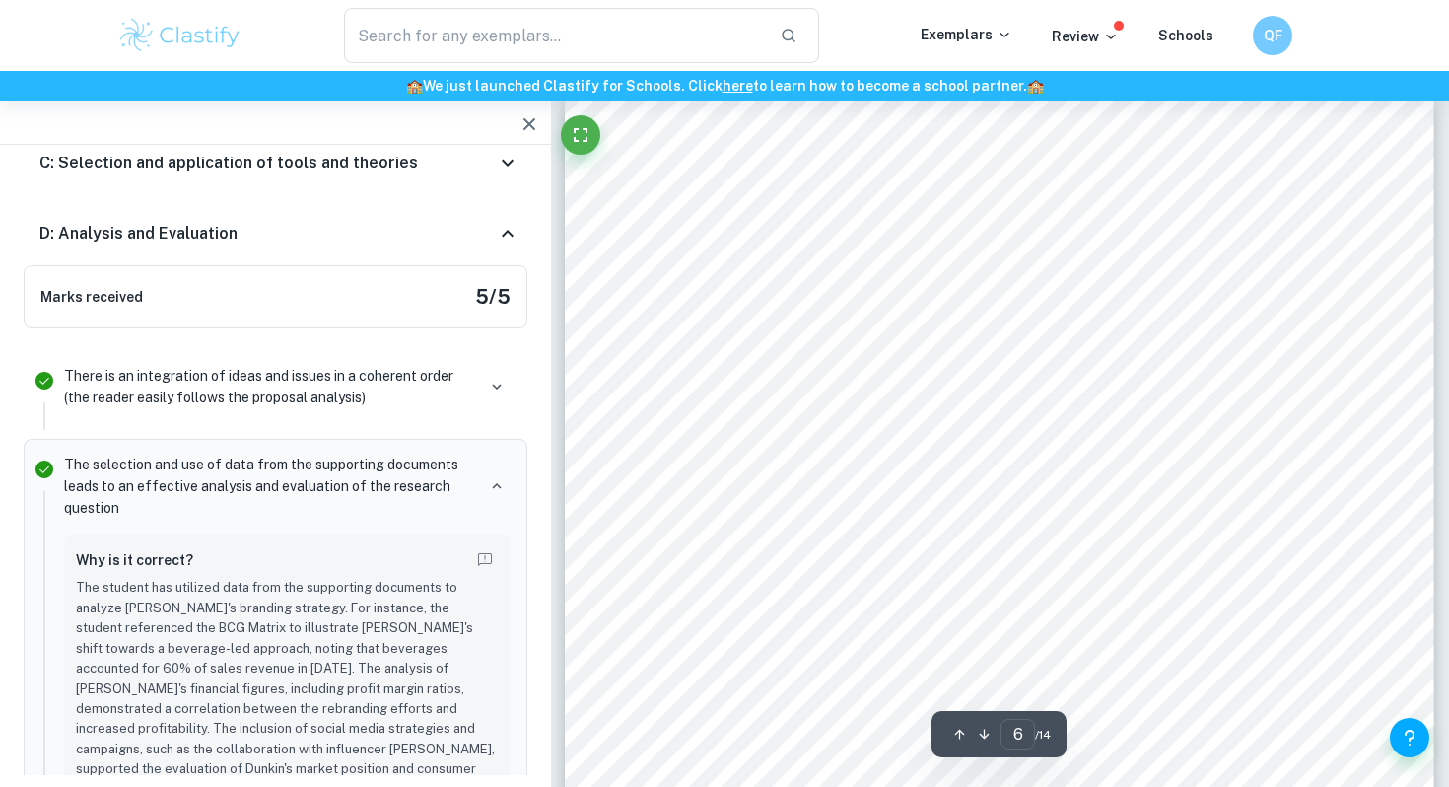
scroll to position [6222, 0]
